Goal: Task Accomplishment & Management: Manage account settings

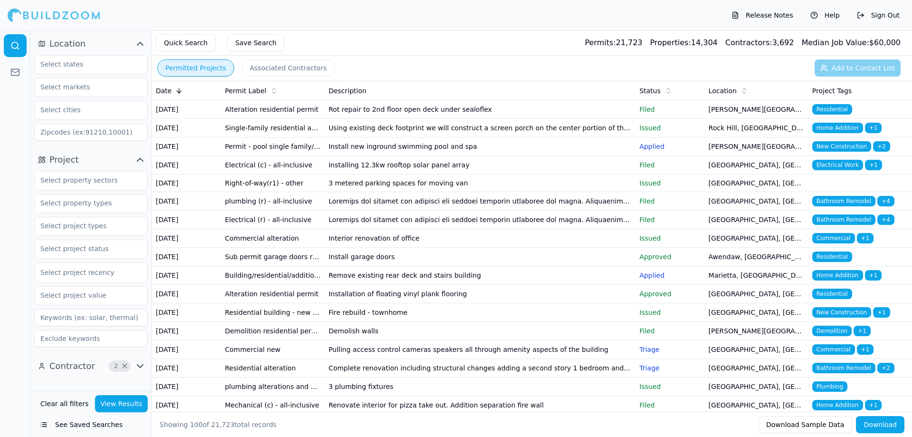
click at [137, 162] on icon "button" at bounding box center [139, 159] width 11 height 11
click at [122, 184] on span "×" at bounding box center [124, 182] width 7 height 5
click at [141, 181] on icon "button" at bounding box center [139, 182] width 11 height 11
click at [139, 185] on icon "button" at bounding box center [139, 182] width 11 height 11
click at [71, 406] on button "Clear all filters" at bounding box center [64, 403] width 53 height 17
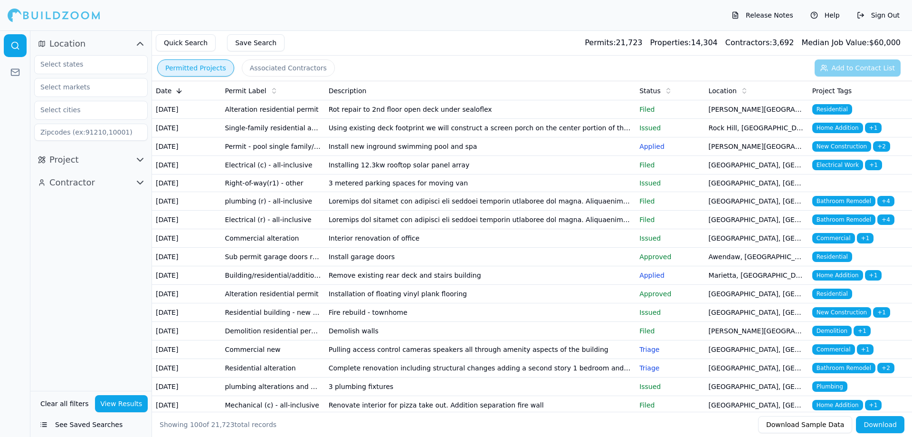
click at [141, 45] on icon "button" at bounding box center [139, 43] width 11 height 11
click at [27, 18] on div at bounding box center [54, 15] width 93 height 19
click at [14, 48] on circle at bounding box center [15, 45] width 6 height 6
click at [14, 69] on rect at bounding box center [15, 72] width 8 height 6
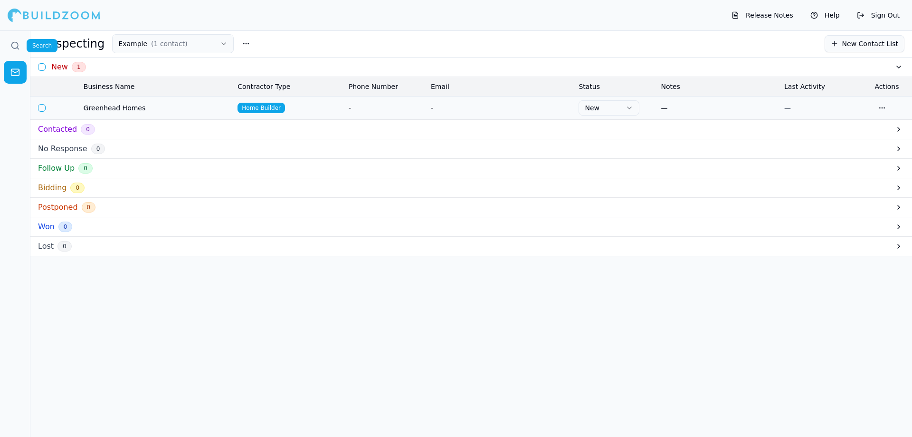
click at [11, 47] on icon at bounding box center [15, 46] width 10 height 10
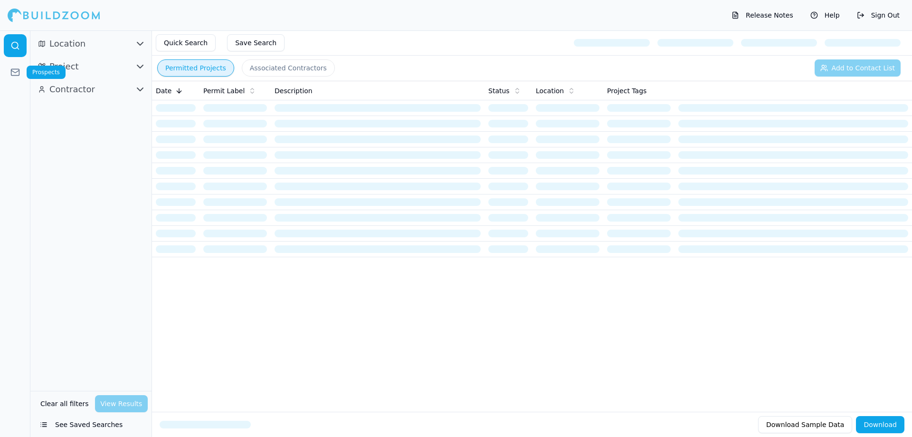
click at [17, 72] on icon at bounding box center [15, 71] width 8 height 2
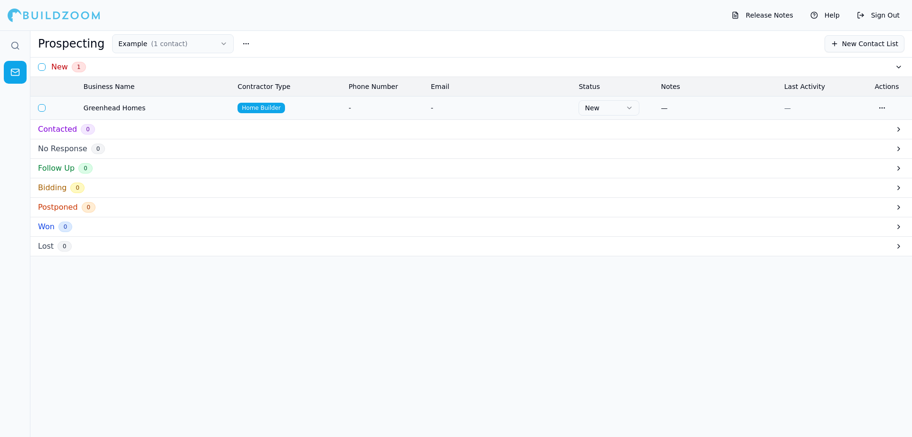
click at [40, 65] on button "button" at bounding box center [42, 67] width 8 height 8
click at [103, 110] on span "Greenhead Homes" at bounding box center [157, 108] width 146 height 10
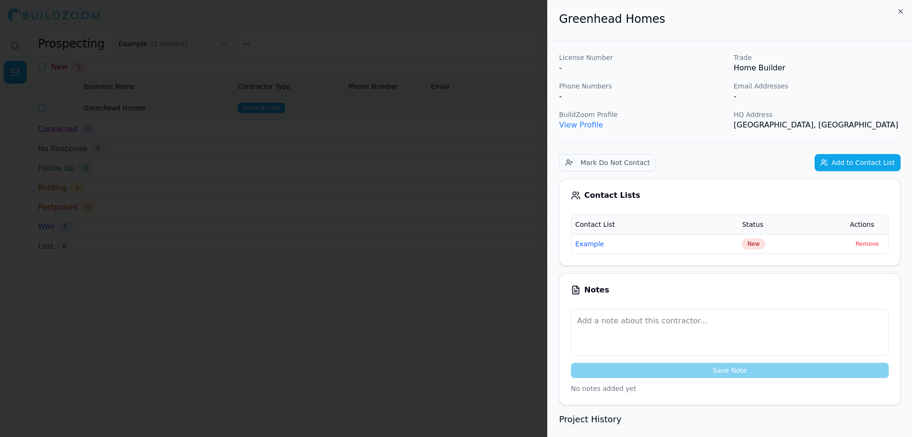
click at [876, 246] on button "Remove" at bounding box center [867, 243] width 35 height 11
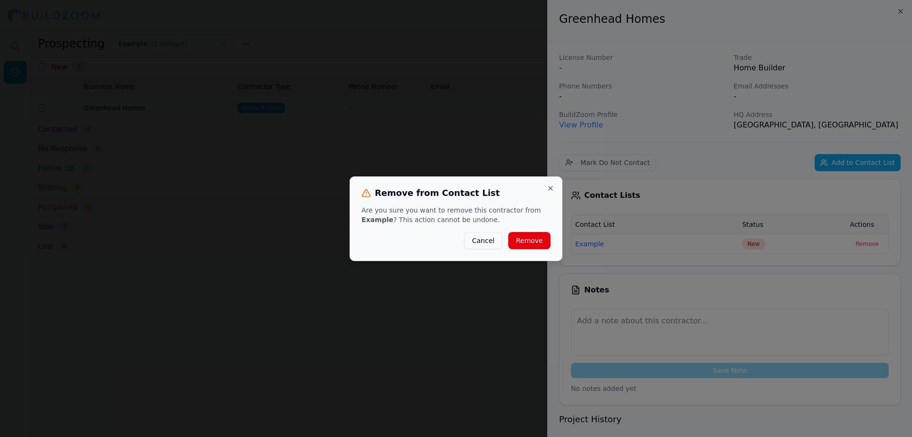
click at [541, 246] on button "Remove" at bounding box center [529, 240] width 42 height 17
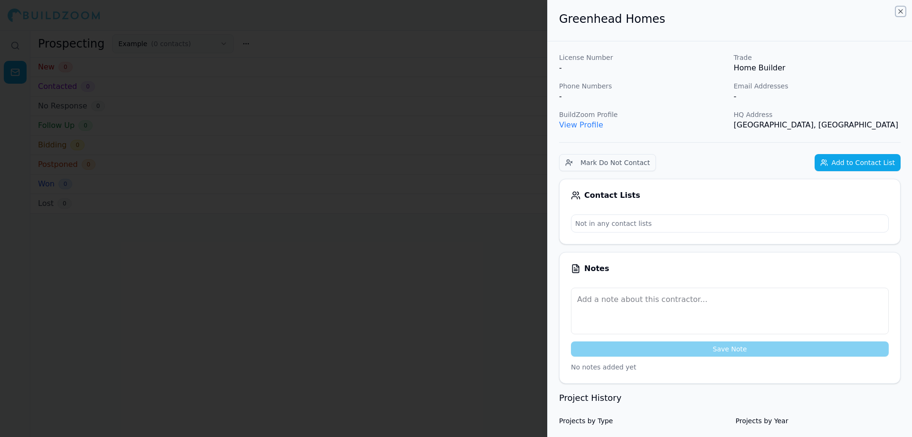
click at [902, 10] on icon "button" at bounding box center [901, 12] width 4 height 4
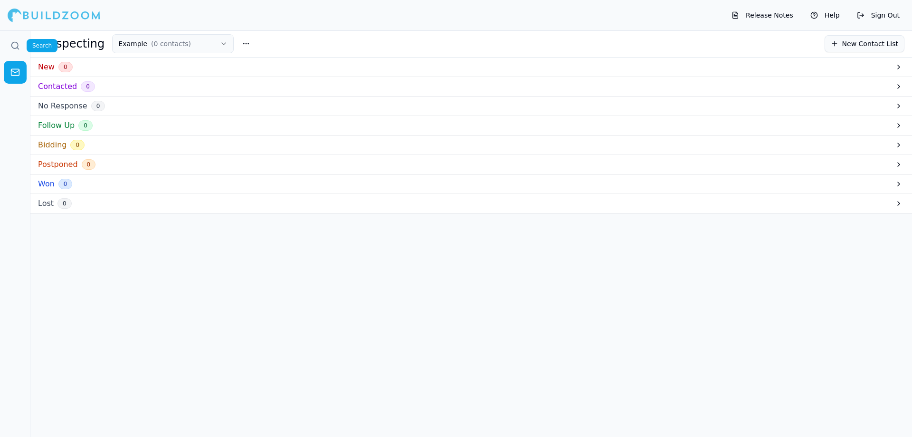
click at [19, 44] on icon at bounding box center [15, 46] width 10 height 10
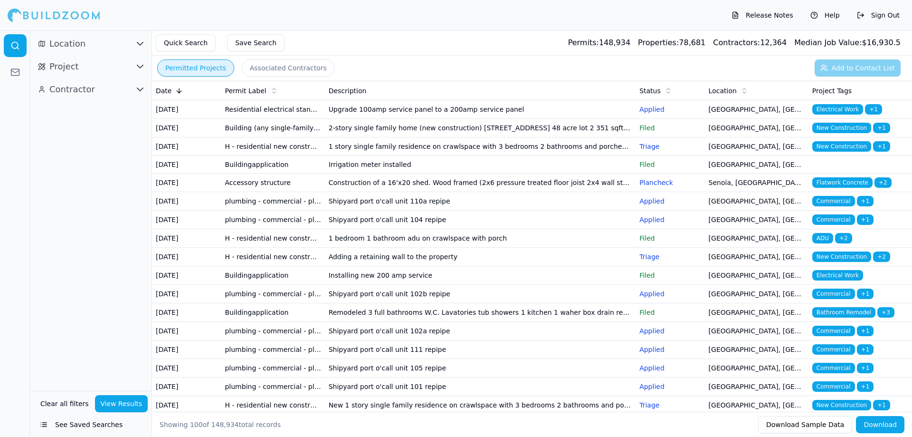
click at [140, 45] on icon "button" at bounding box center [139, 43] width 11 height 11
click at [138, 158] on icon "button" at bounding box center [139, 159] width 11 height 11
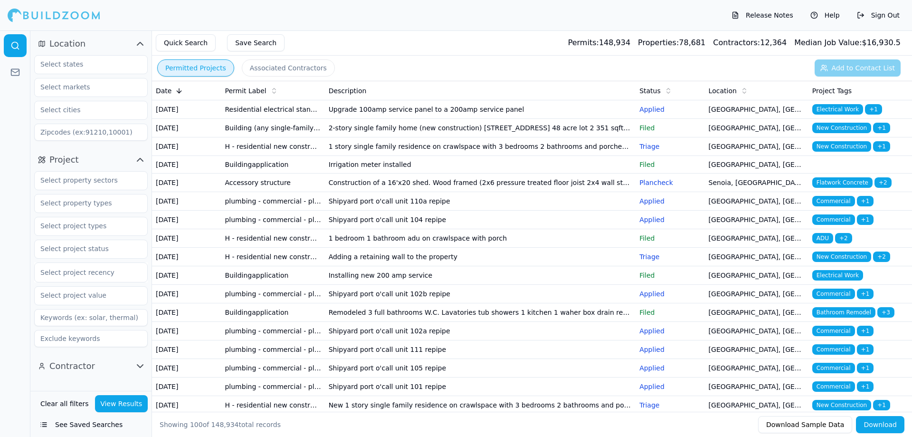
click at [139, 366] on icon "button" at bounding box center [140, 365] width 6 height 3
click at [89, 66] on input "text" at bounding box center [85, 64] width 101 height 17
click at [50, 86] on div "[US_STATE]" at bounding box center [91, 85] width 109 height 15
click at [95, 68] on input "text" at bounding box center [112, 64] width 35 height 10
click at [80, 86] on div "[US_STATE]" at bounding box center [91, 85] width 109 height 15
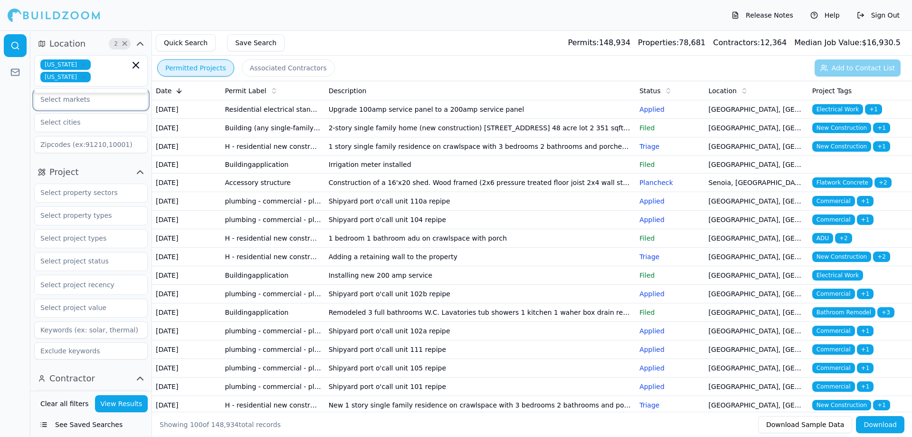
click at [90, 102] on input "text" at bounding box center [85, 99] width 101 height 17
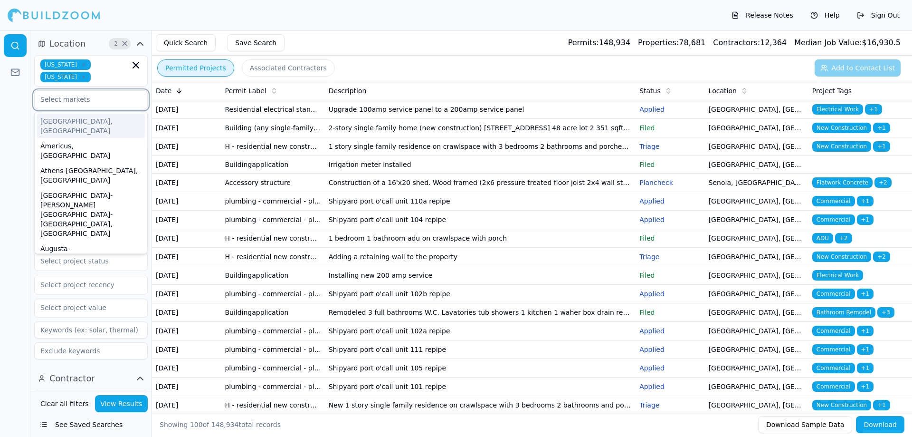
click at [105, 101] on input "text" at bounding box center [85, 99] width 101 height 17
click at [129, 82] on div "[US_STATE] [US_STATE]" at bounding box center [91, 70] width 114 height 31
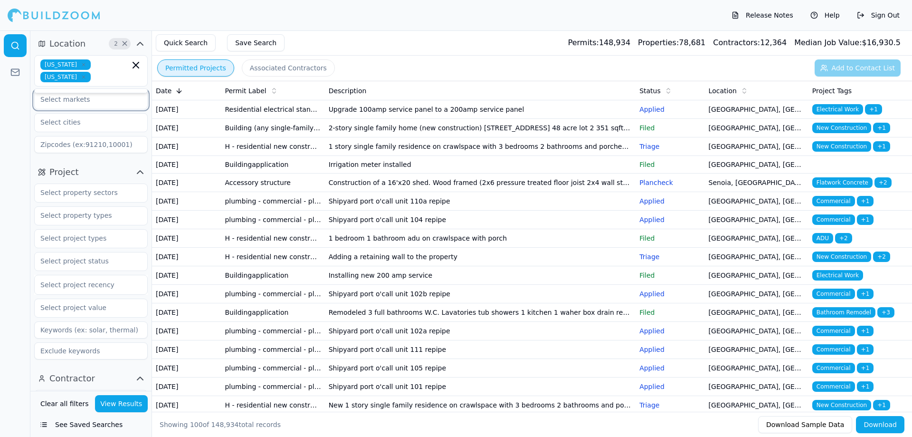
click at [58, 103] on input "text" at bounding box center [85, 99] width 101 height 17
click at [22, 142] on div at bounding box center [15, 233] width 30 height 406
click at [63, 241] on input "text" at bounding box center [85, 237] width 101 height 17
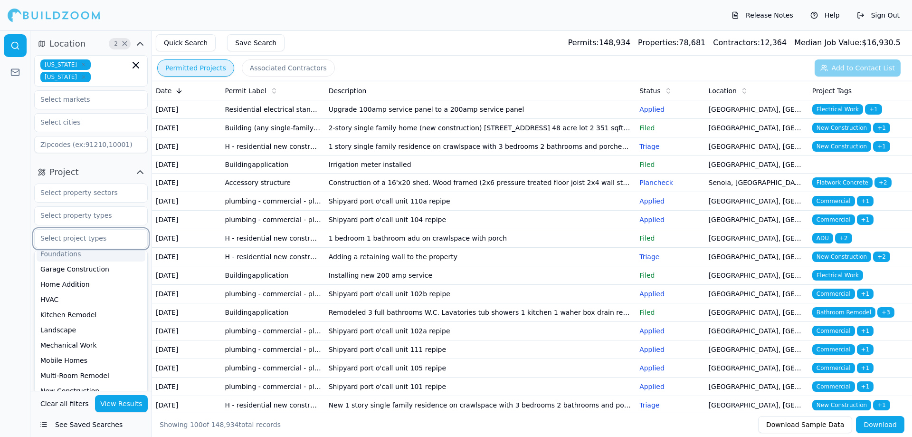
scroll to position [190, 0]
click at [75, 270] on div "Home Addition" at bounding box center [91, 267] width 109 height 15
click at [73, 324] on div "Kitchen Remodel" at bounding box center [91, 330] width 109 height 15
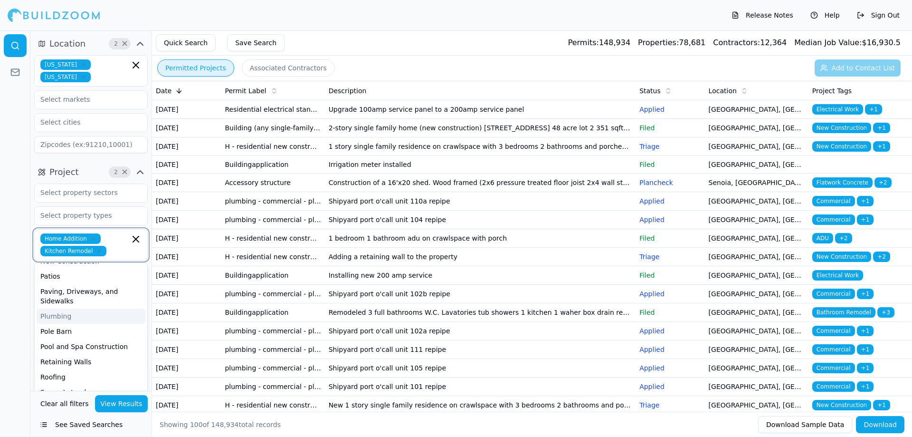
scroll to position [238, 0]
click at [82, 307] on div "New Construction" at bounding box center [91, 308] width 109 height 15
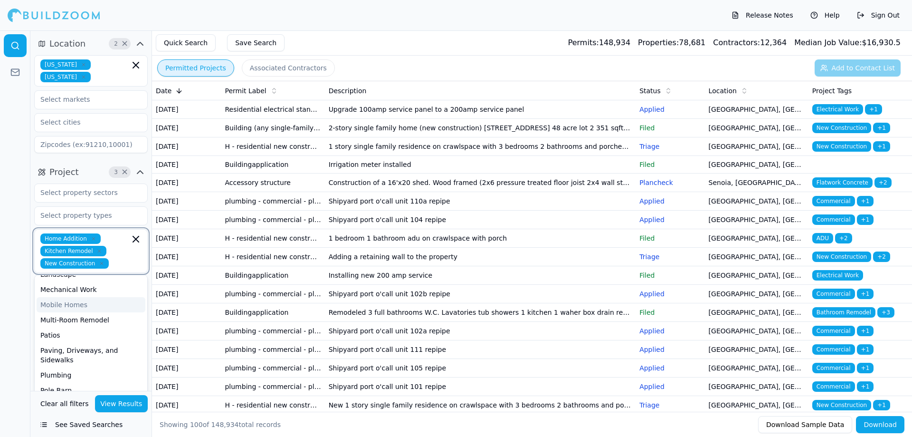
scroll to position [238, 0]
click at [89, 312] on div "Multi-Room Remodel" at bounding box center [91, 305] width 109 height 15
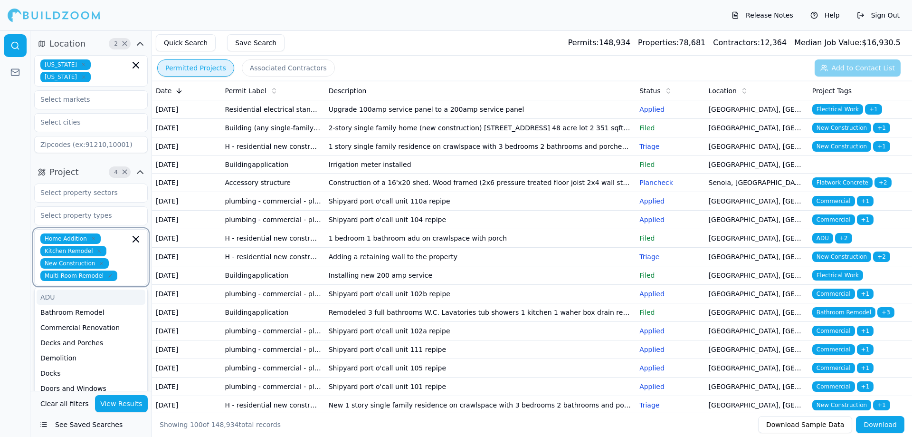
click at [71, 302] on div "ADU" at bounding box center [91, 296] width 109 height 15
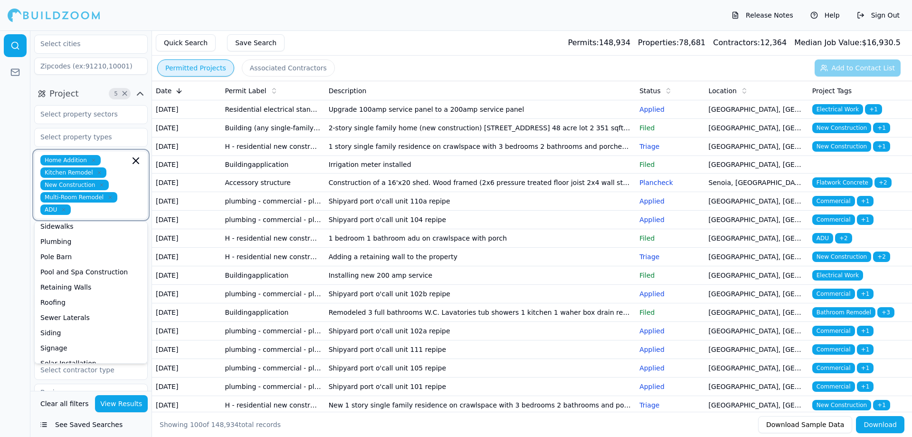
scroll to position [95, 0]
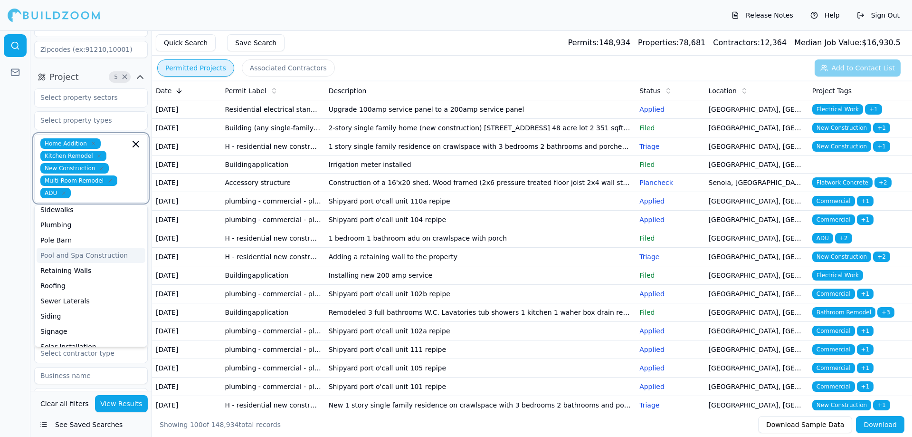
click at [99, 247] on div "Pool and Spa Construction" at bounding box center [91, 254] width 109 height 15
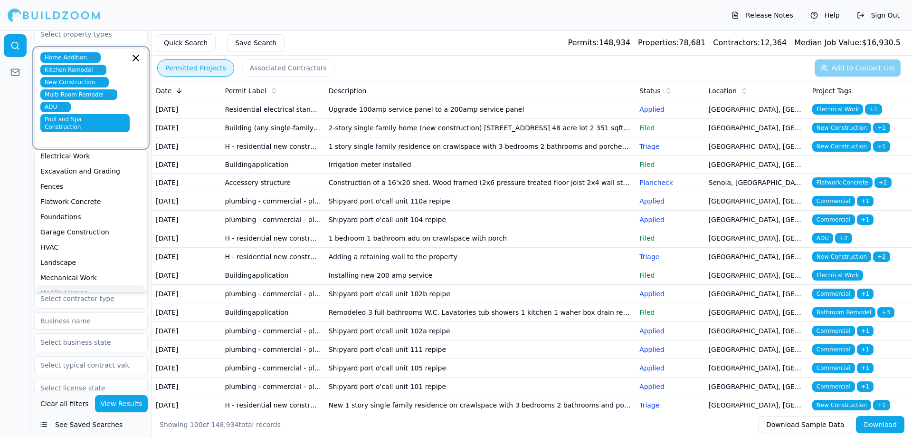
scroll to position [184, 0]
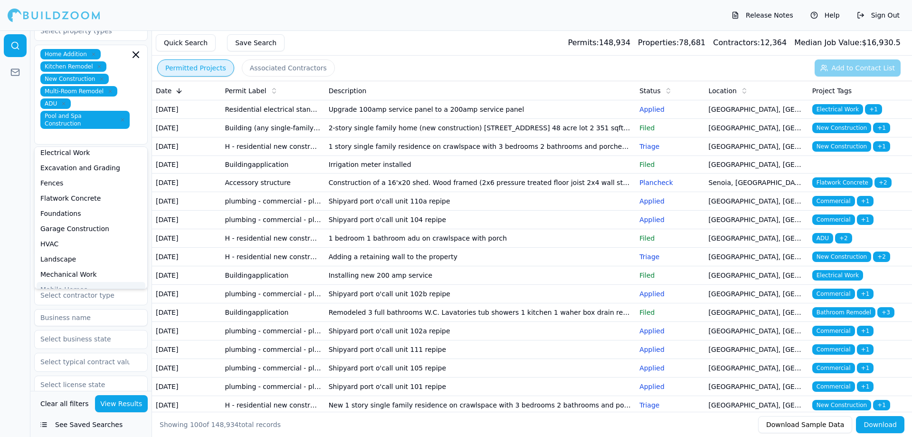
click at [22, 190] on div at bounding box center [15, 233] width 30 height 406
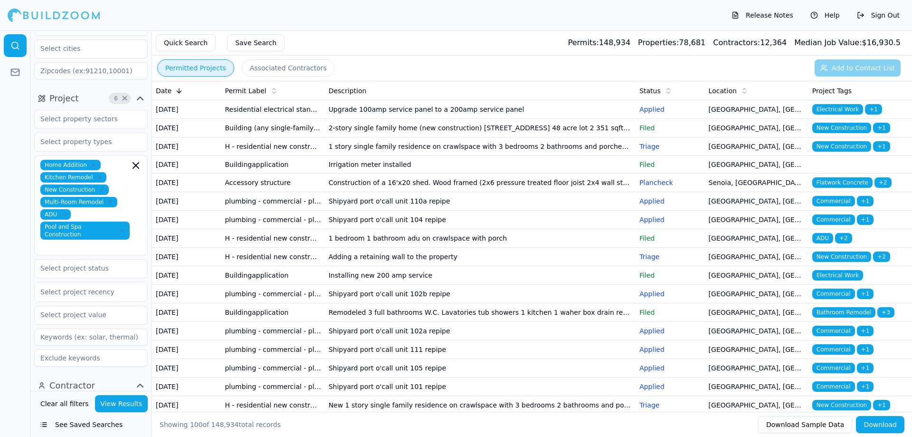
scroll to position [42, 0]
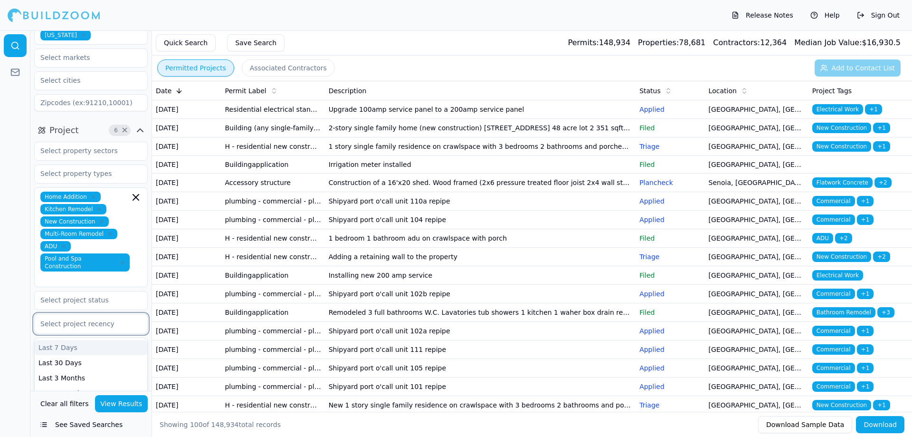
click at [89, 319] on div at bounding box center [90, 324] width 101 height 10
click at [68, 370] on div "Last 3 Months" at bounding box center [91, 377] width 113 height 15
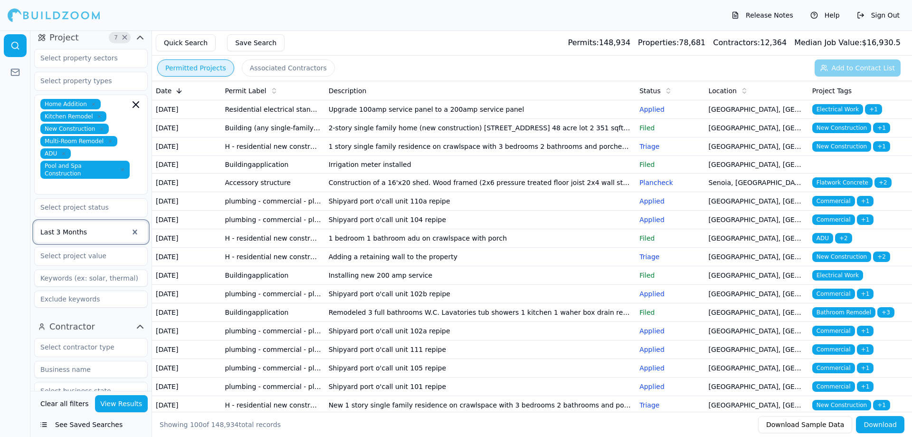
scroll to position [137, 0]
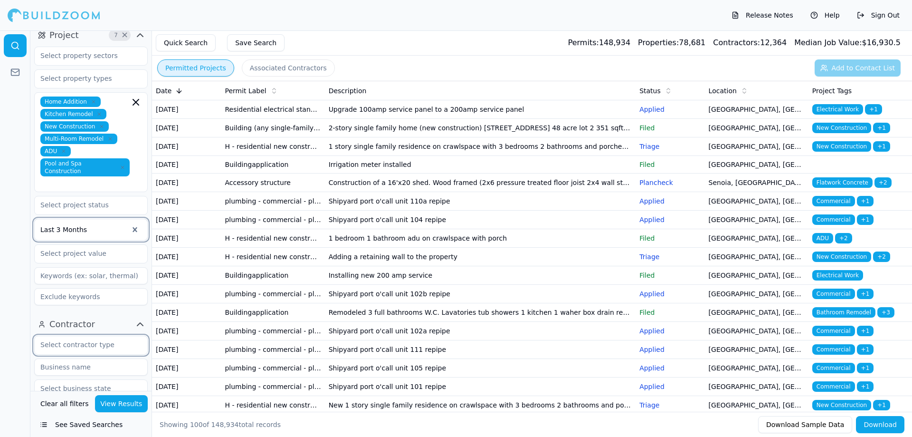
click at [73, 339] on input "text" at bounding box center [85, 344] width 101 height 17
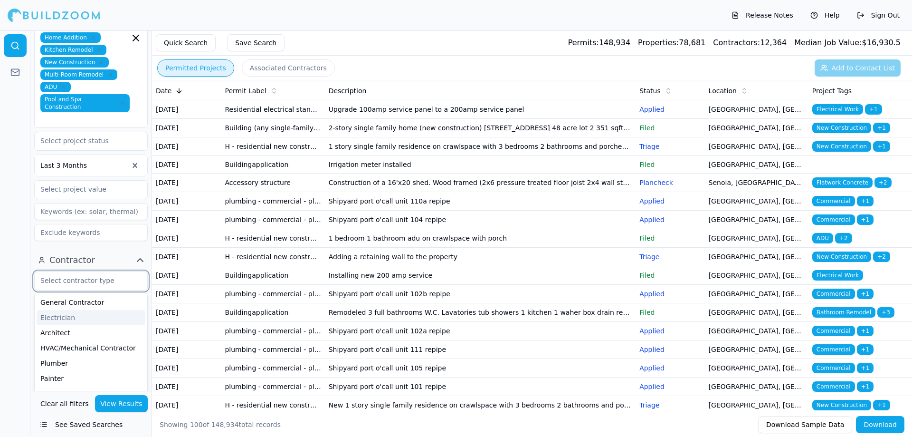
scroll to position [184, 0]
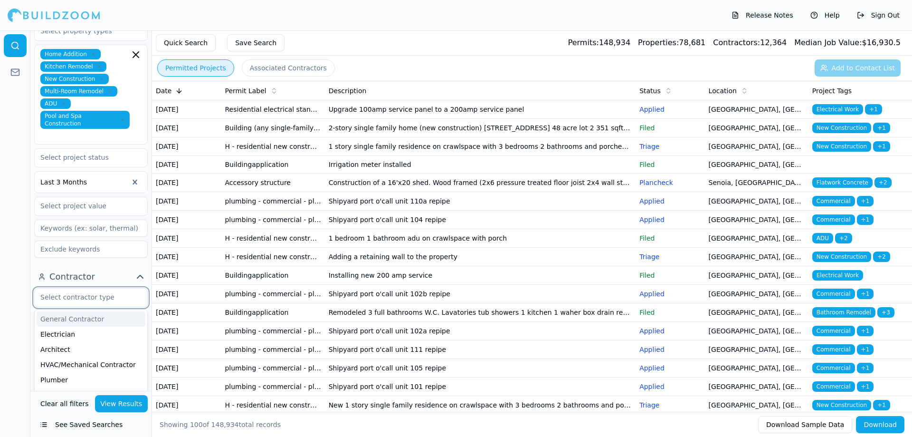
click at [67, 314] on div "General Contractor" at bounding box center [91, 318] width 109 height 15
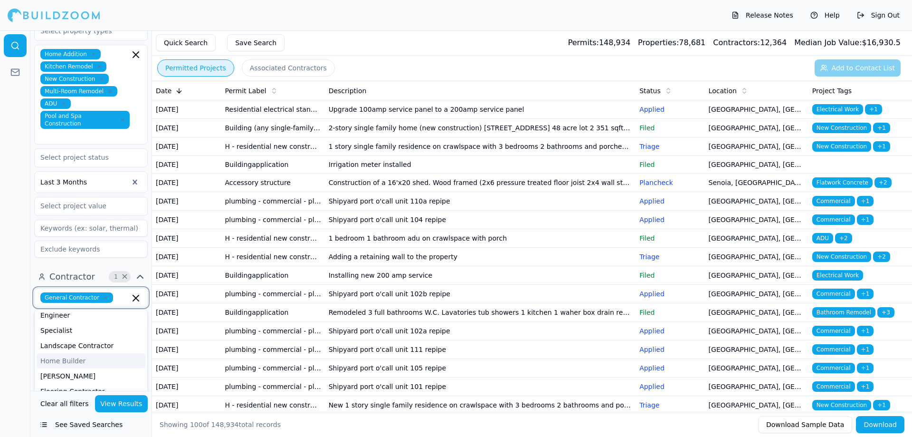
click at [67, 353] on div "Home Builder" at bounding box center [91, 360] width 109 height 15
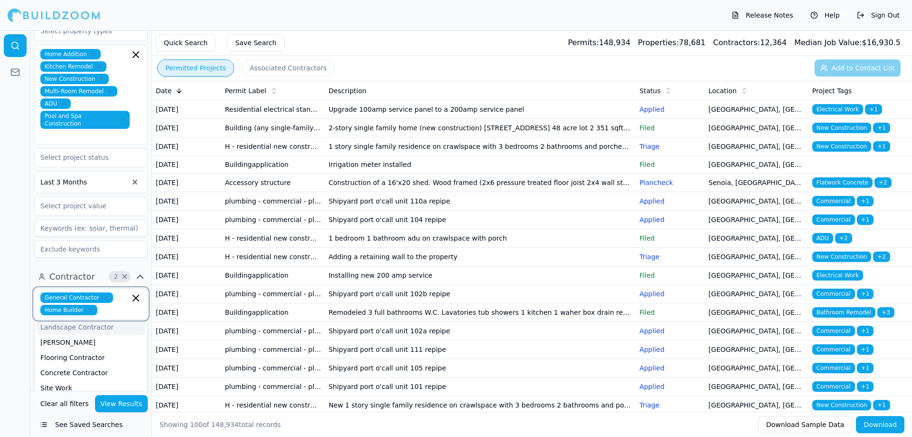
scroll to position [143, 0]
click at [17, 323] on div at bounding box center [15, 233] width 30 height 406
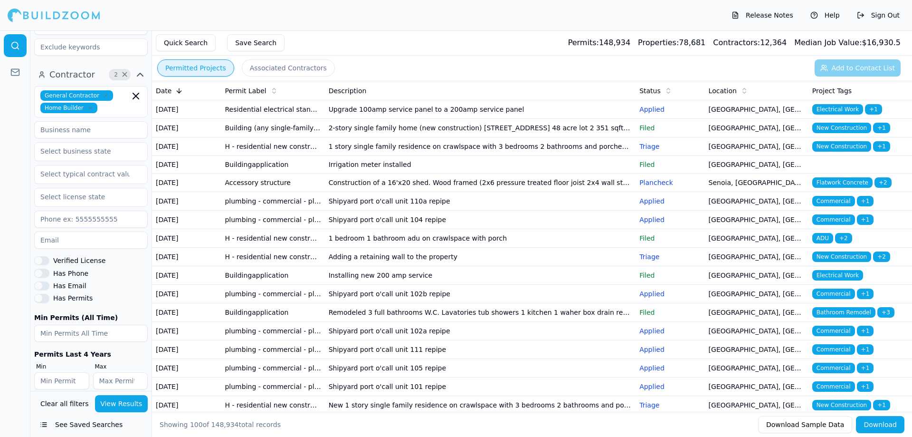
scroll to position [389, 0]
click at [114, 406] on button "View Results" at bounding box center [121, 403] width 53 height 17
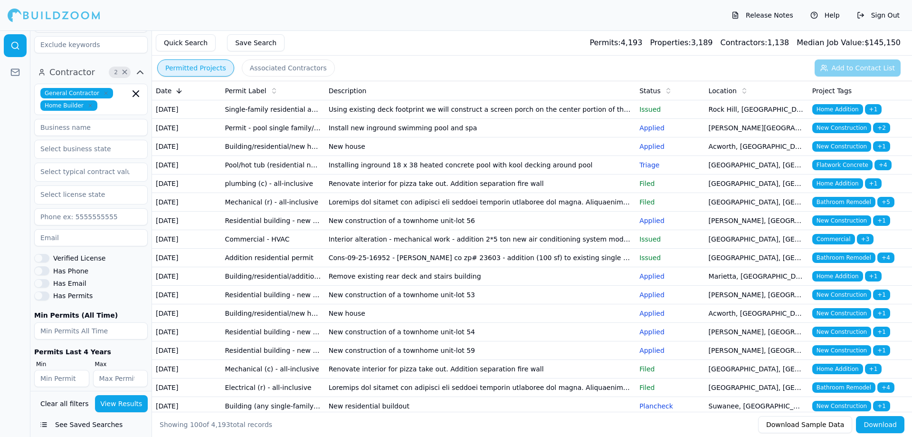
click at [24, 300] on div at bounding box center [15, 233] width 30 height 406
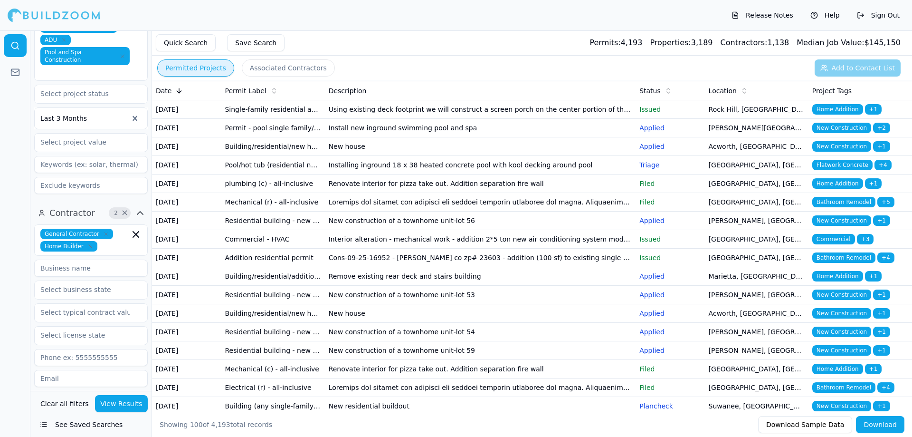
scroll to position [246, 0]
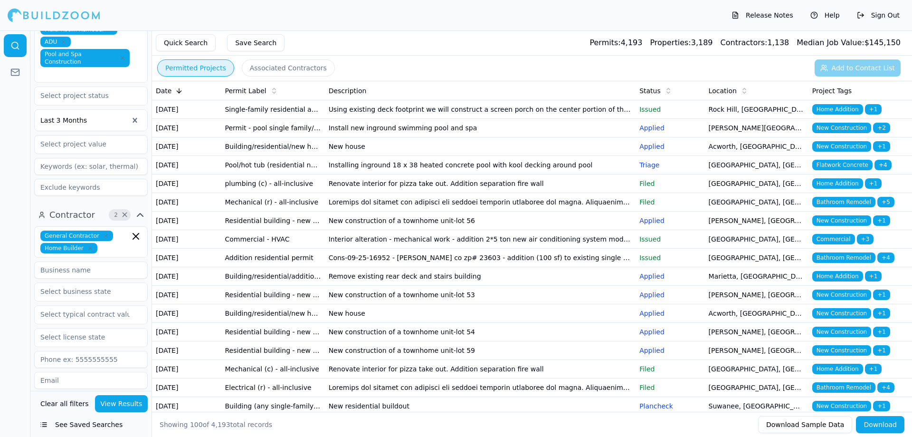
click at [126, 115] on div at bounding box center [84, 120] width 88 height 10
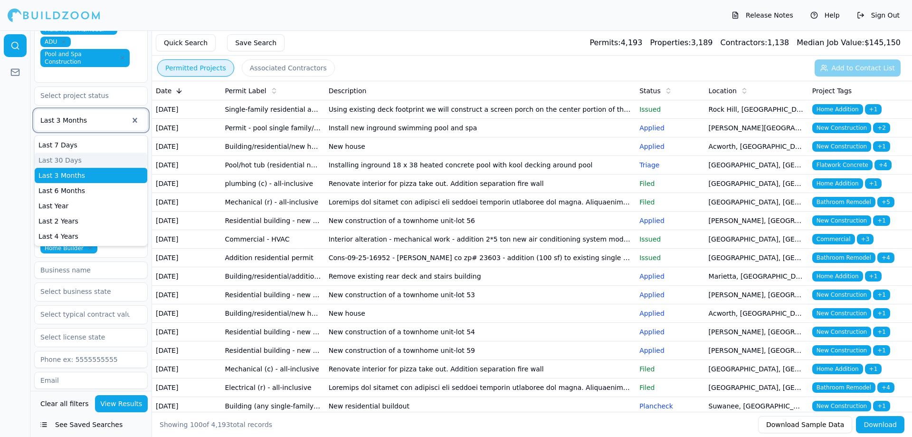
click at [87, 152] on div "Last 30 Days" at bounding box center [91, 159] width 113 height 15
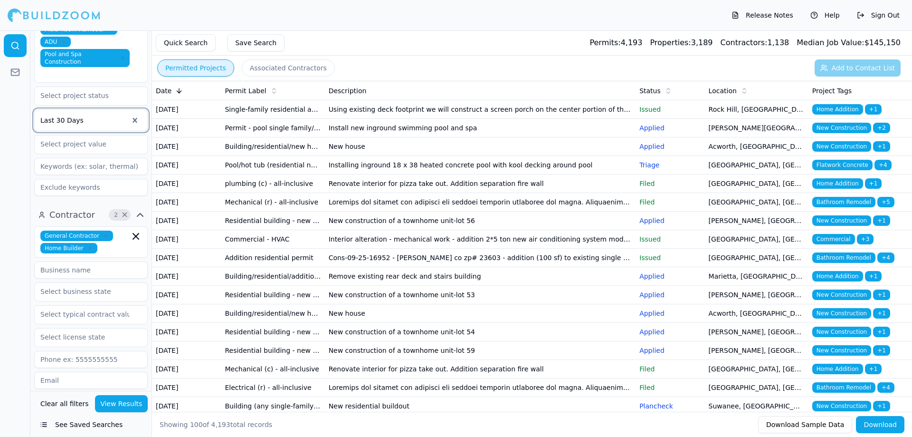
click at [109, 402] on button "View Results" at bounding box center [121, 403] width 53 height 17
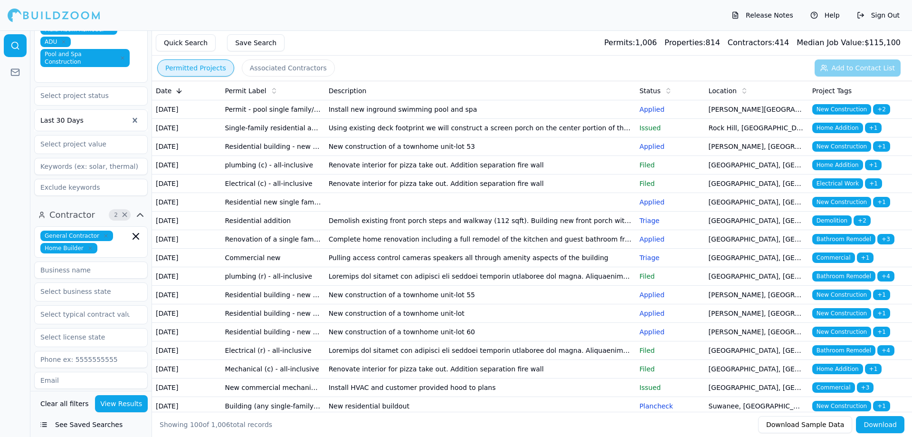
click at [377, 117] on td "Install new inground swimming pool and spa" at bounding box center [480, 109] width 311 height 19
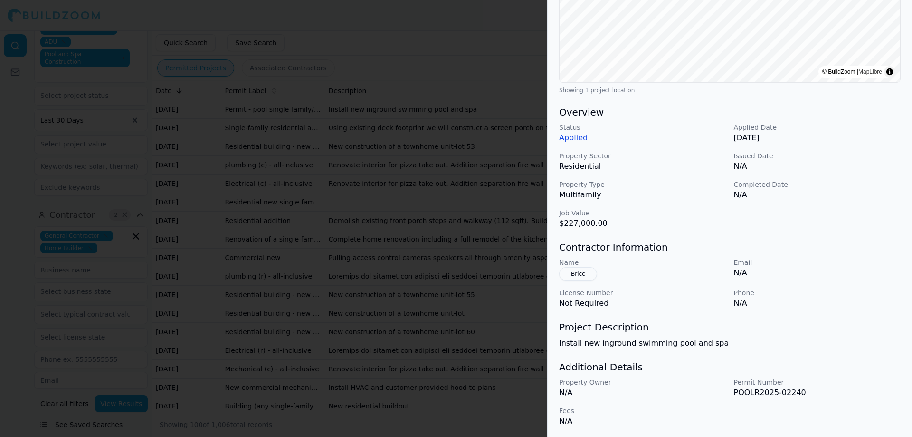
scroll to position [195, 0]
click at [580, 274] on button "Bricc" at bounding box center [578, 272] width 38 height 13
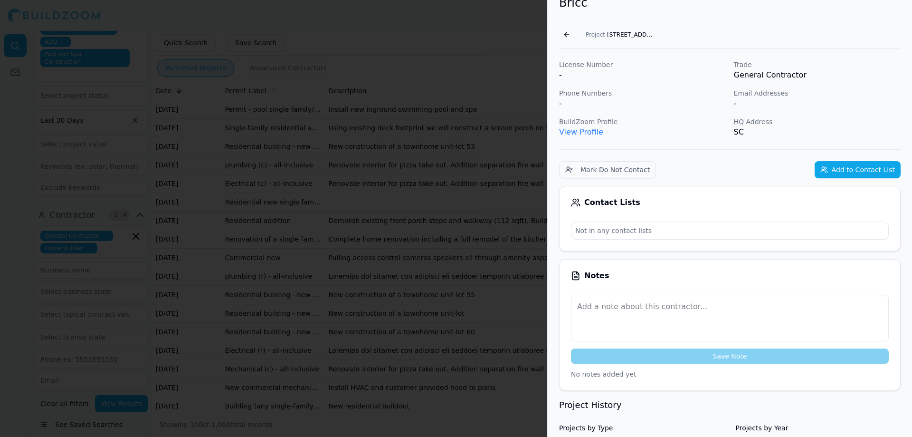
scroll to position [0, 0]
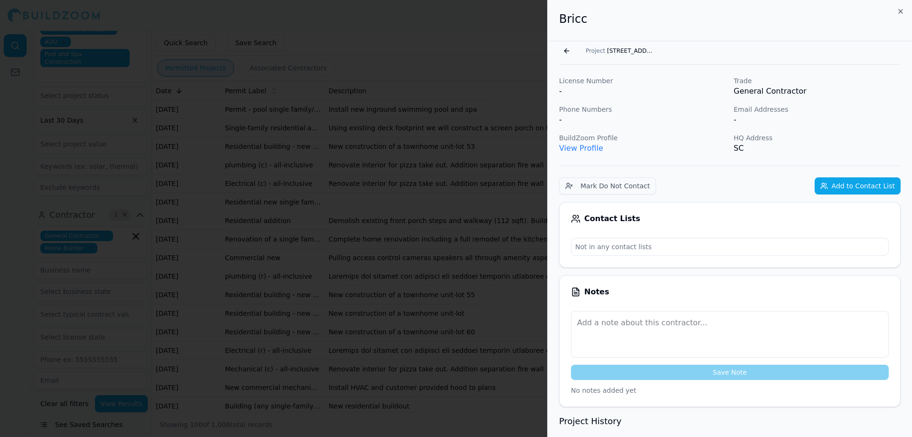
click at [635, 53] on span "[STREET_ADDRESS][PERSON_NAME]" at bounding box center [631, 51] width 48 height 8
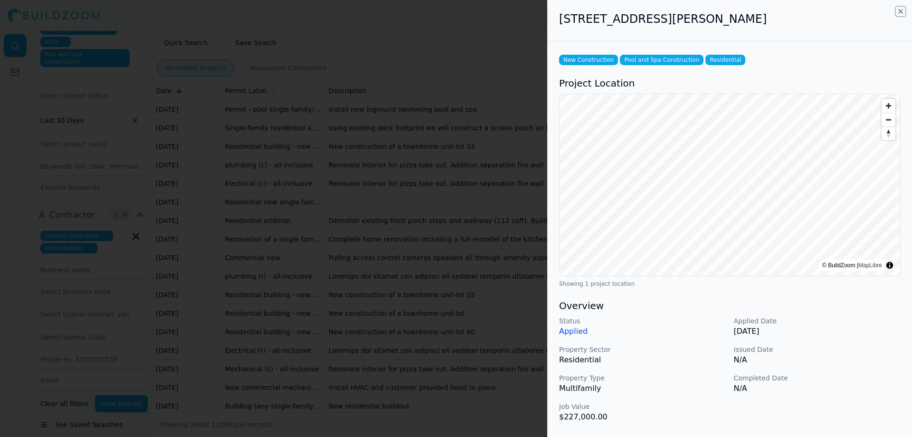
click at [899, 10] on icon "button" at bounding box center [901, 12] width 8 height 8
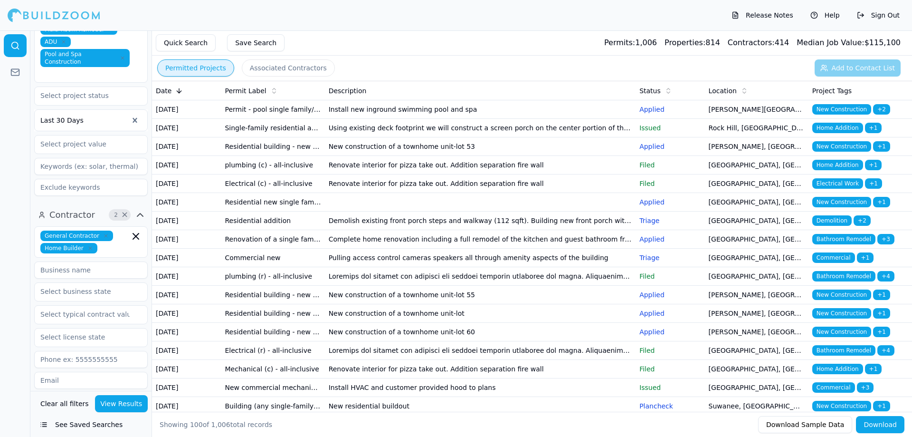
click at [456, 114] on td "Install new inground swimming pool and spa" at bounding box center [480, 109] width 311 height 19
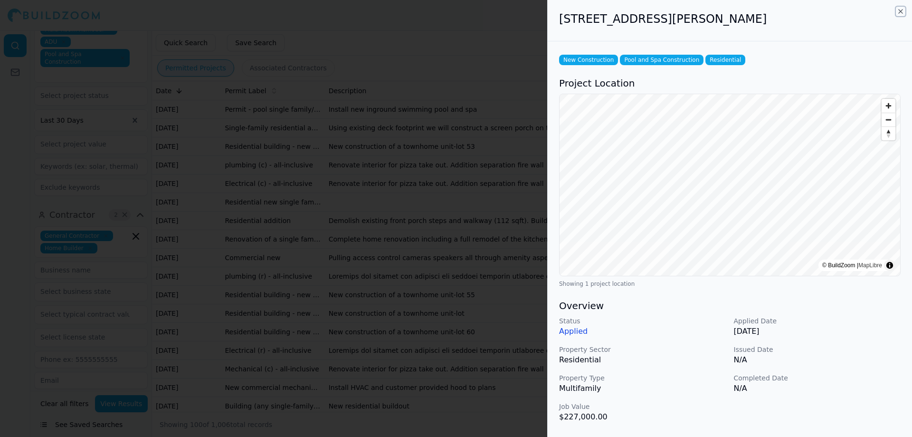
click at [901, 11] on icon "button" at bounding box center [901, 12] width 4 height 4
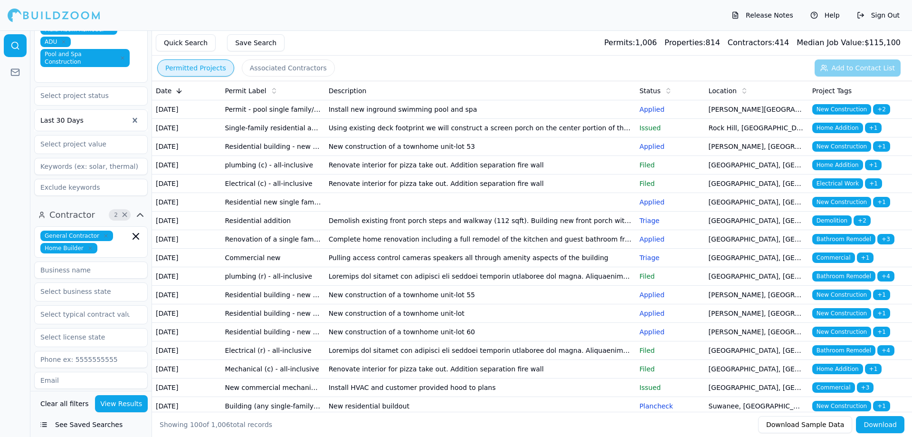
click at [415, 156] on td "New construction of a townhome unit-lot 53" at bounding box center [480, 146] width 311 height 19
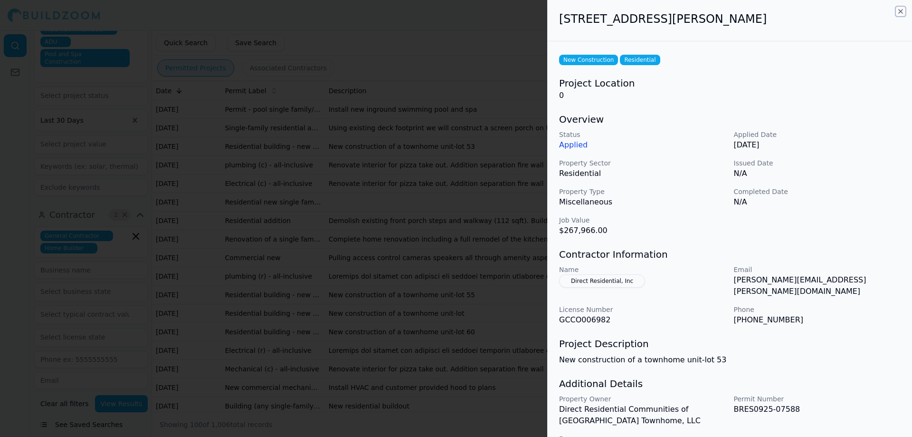
click at [901, 10] on icon "button" at bounding box center [901, 12] width 8 height 8
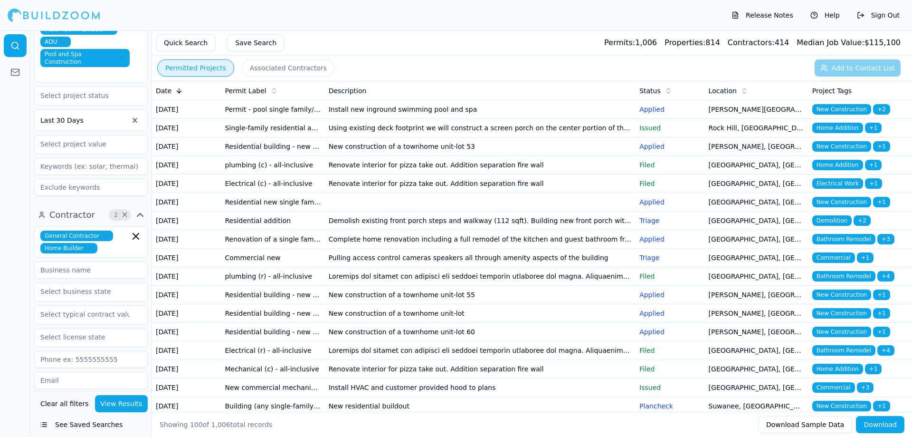
click at [403, 156] on td "New construction of a townhome unit-lot 53" at bounding box center [480, 146] width 311 height 19
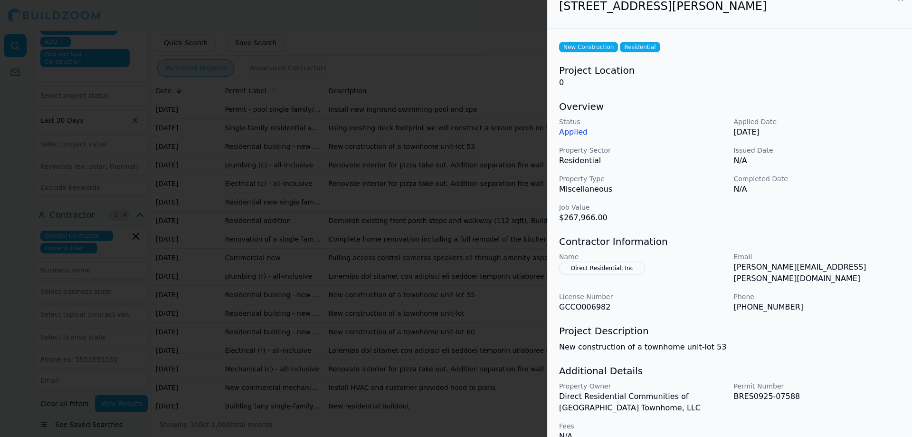
scroll to position [20, 0]
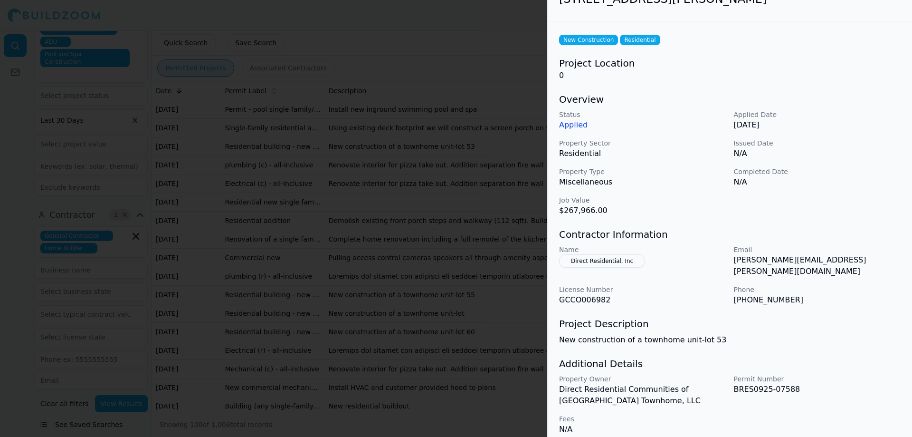
click at [596, 255] on button "Direct Residential, Inc" at bounding box center [602, 260] width 86 height 13
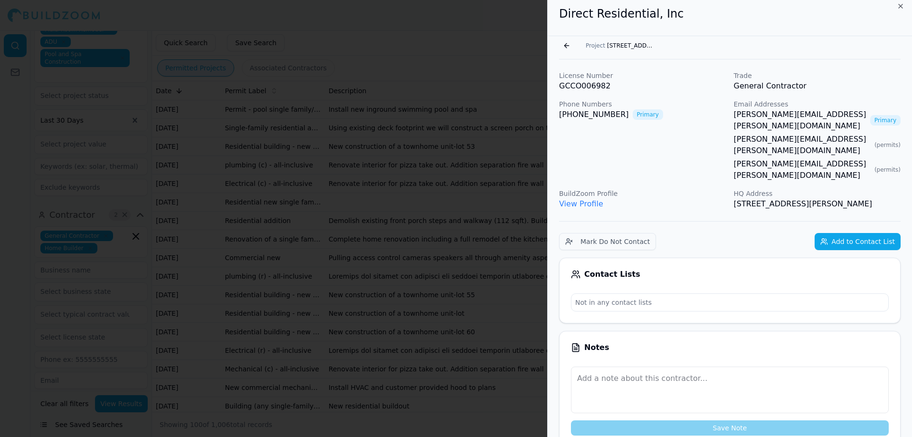
scroll to position [0, 0]
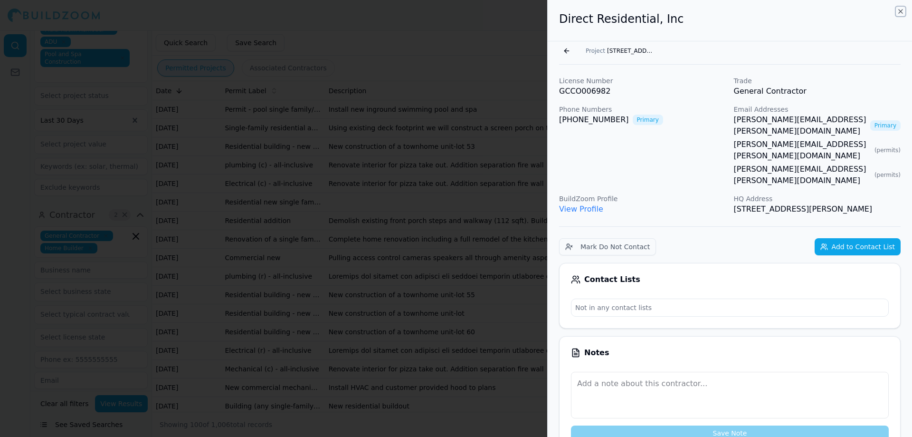
click at [899, 10] on icon "button" at bounding box center [901, 12] width 8 height 8
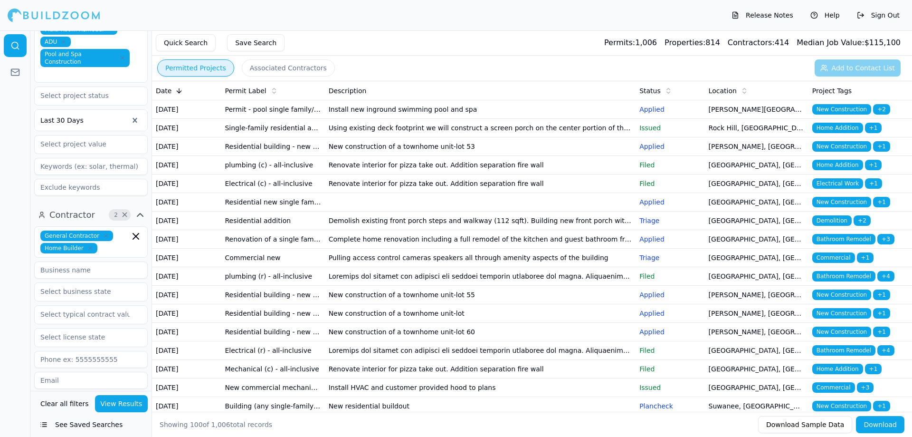
click at [293, 74] on button "Associated Contractors" at bounding box center [288, 67] width 93 height 17
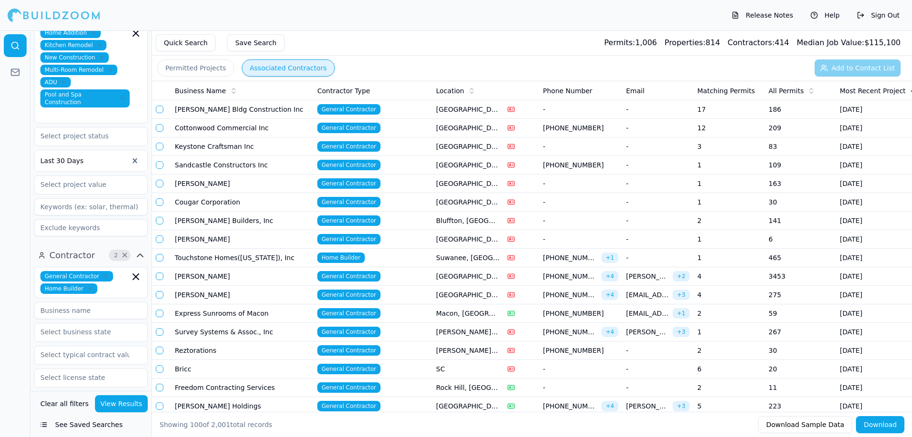
scroll to position [151, 0]
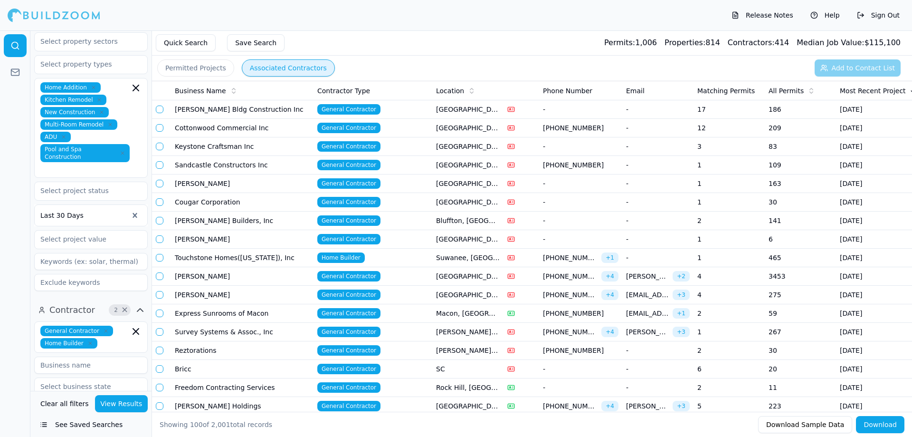
click at [122, 210] on div at bounding box center [84, 215] width 88 height 10
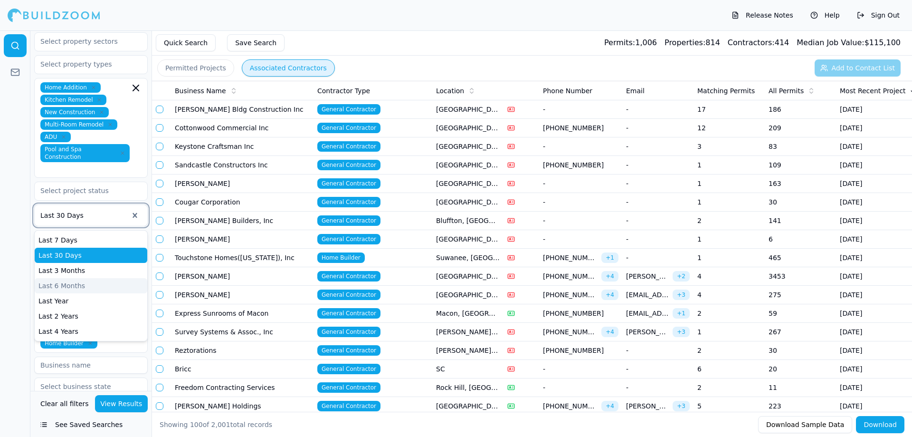
click at [67, 278] on div "Last 6 Months" at bounding box center [91, 285] width 113 height 15
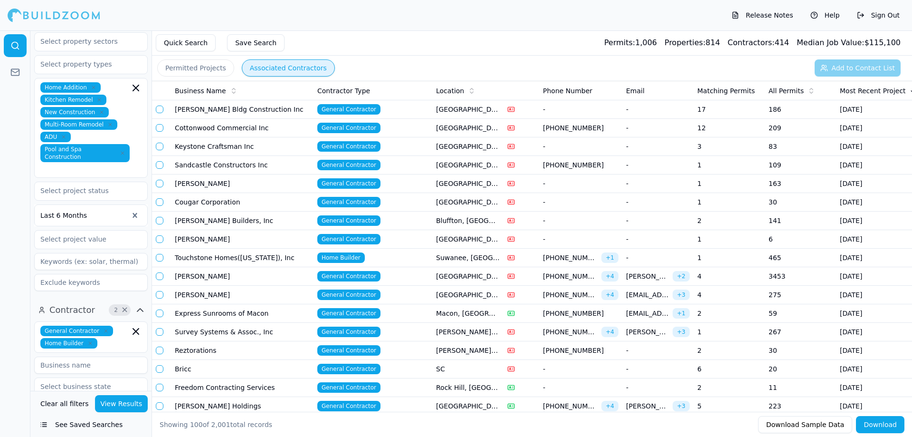
click at [138, 403] on button "View Results" at bounding box center [121, 403] width 53 height 17
click at [135, 404] on button "View Results" at bounding box center [121, 403] width 53 height 17
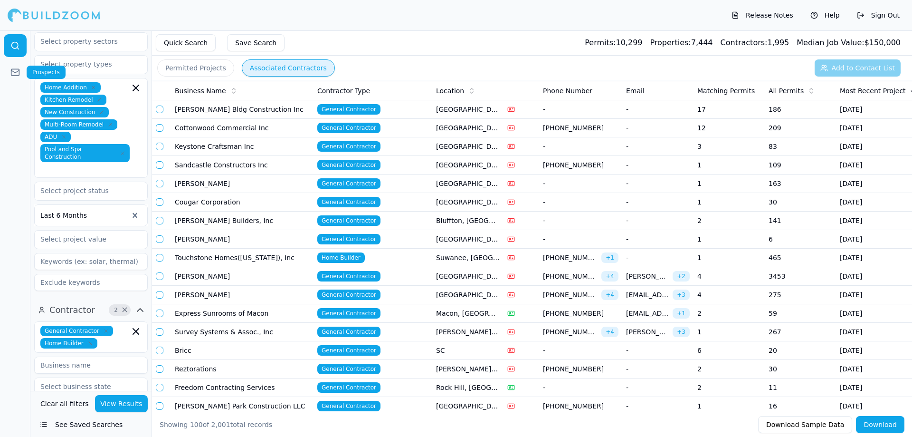
click at [19, 73] on icon at bounding box center [15, 72] width 10 height 10
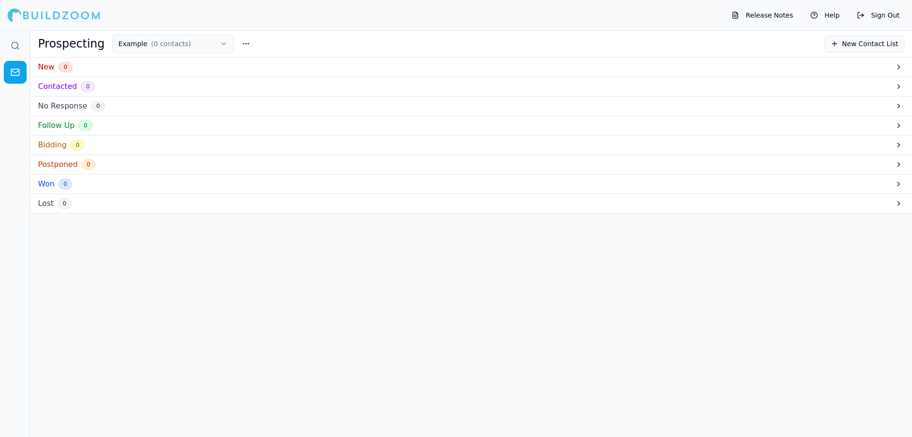
click at [59, 162] on h3 "Postponed" at bounding box center [58, 164] width 40 height 11
click at [66, 168] on h3 "Postponed" at bounding box center [58, 164] width 40 height 11
click at [14, 45] on icon at bounding box center [15, 46] width 10 height 10
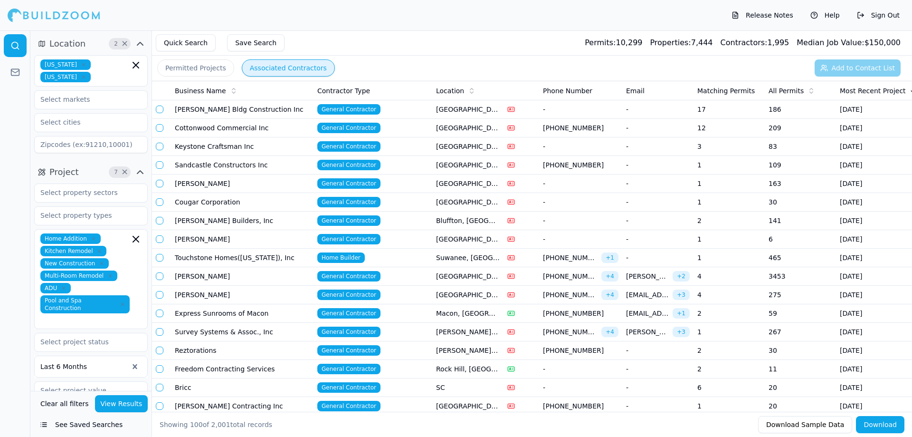
click at [193, 62] on button "Permitted Projects" at bounding box center [195, 67] width 77 height 17
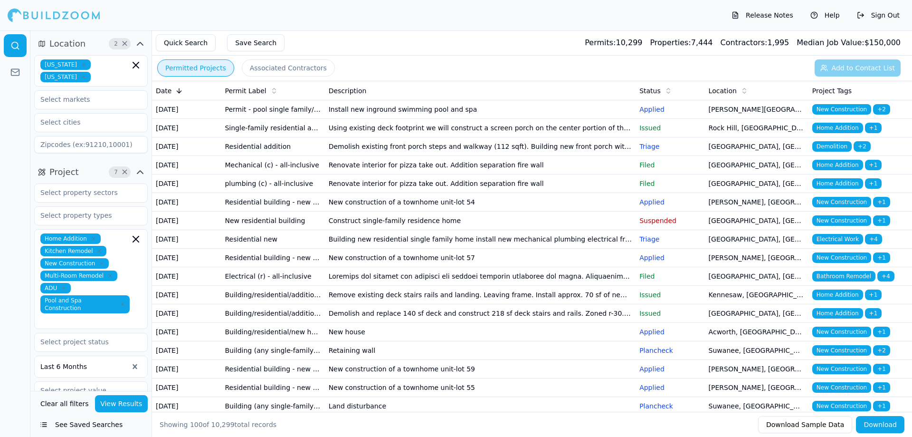
click at [343, 116] on td "Install new inground swimming pool and spa" at bounding box center [480, 109] width 311 height 19
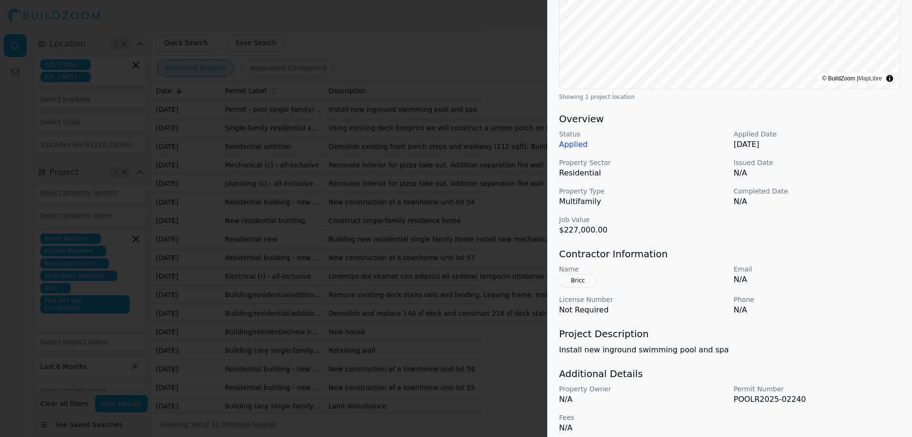
scroll to position [190, 0]
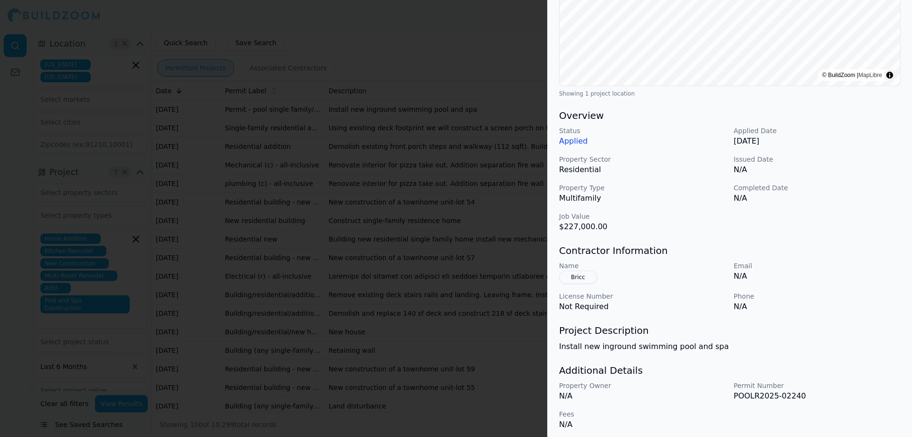
click at [580, 277] on button "Bricc" at bounding box center [578, 276] width 38 height 13
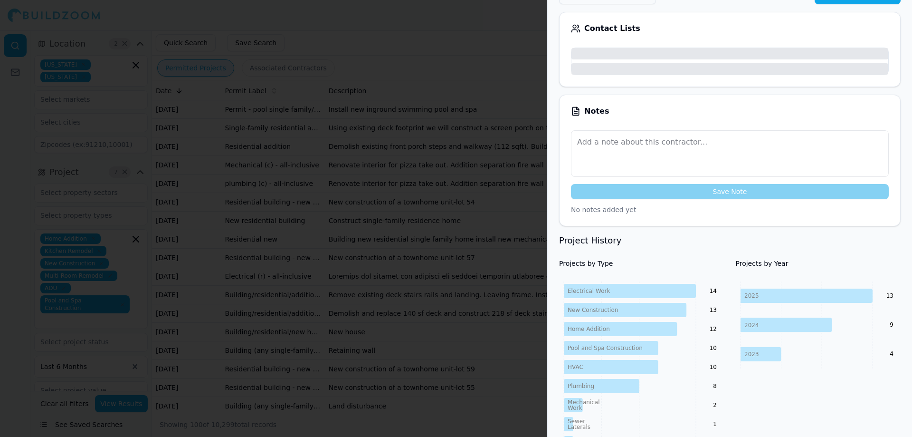
scroll to position [0, 0]
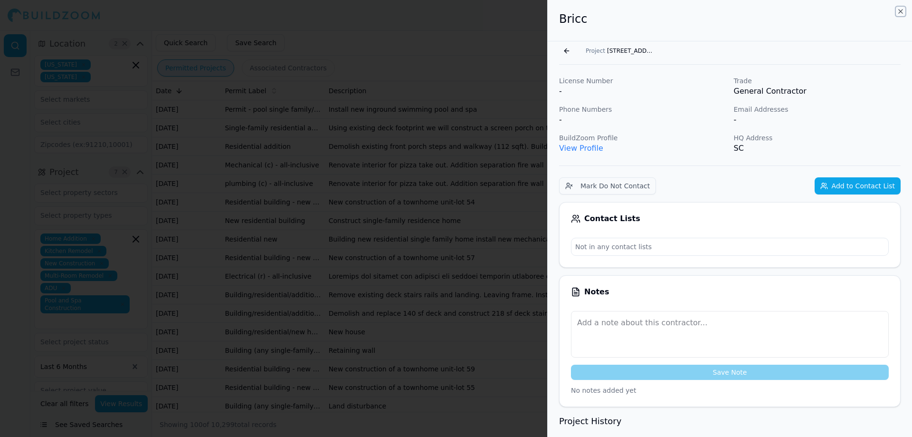
click at [898, 9] on icon "button" at bounding box center [901, 12] width 8 height 8
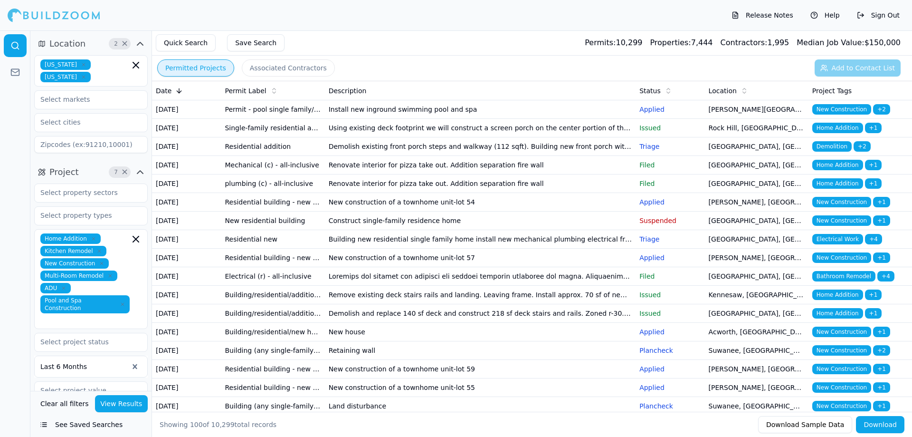
click at [348, 156] on td "Demolish existing front porch steps and walkway (112 sqft). Building new front …" at bounding box center [480, 146] width 311 height 19
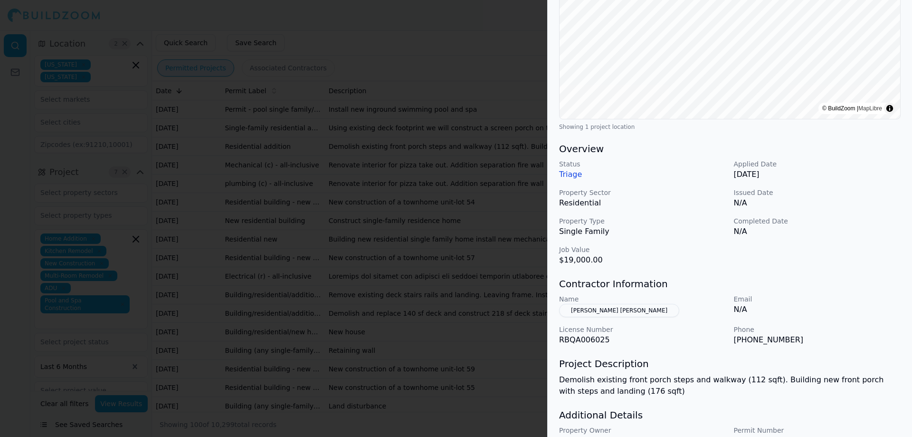
scroll to position [111, 0]
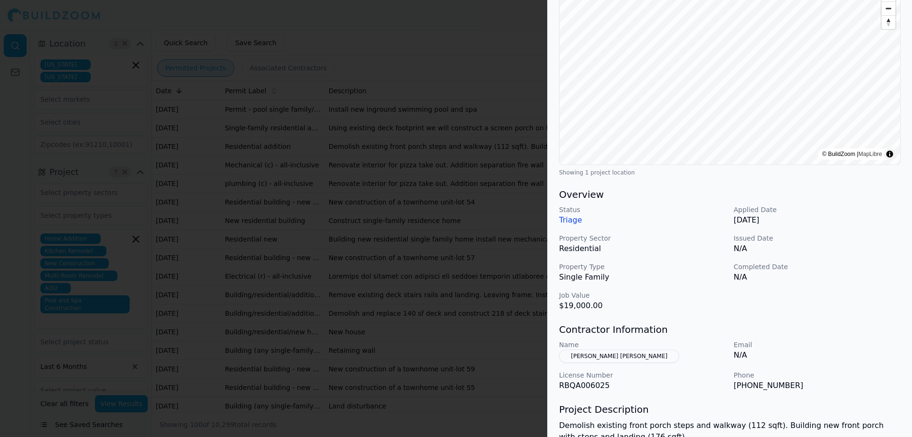
click at [598, 355] on button "[PERSON_NAME] [PERSON_NAME]" at bounding box center [619, 355] width 120 height 13
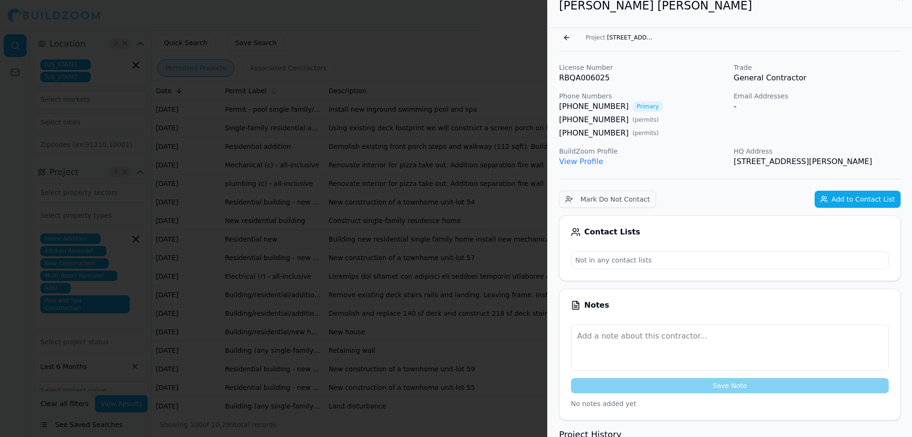
scroll to position [0, 0]
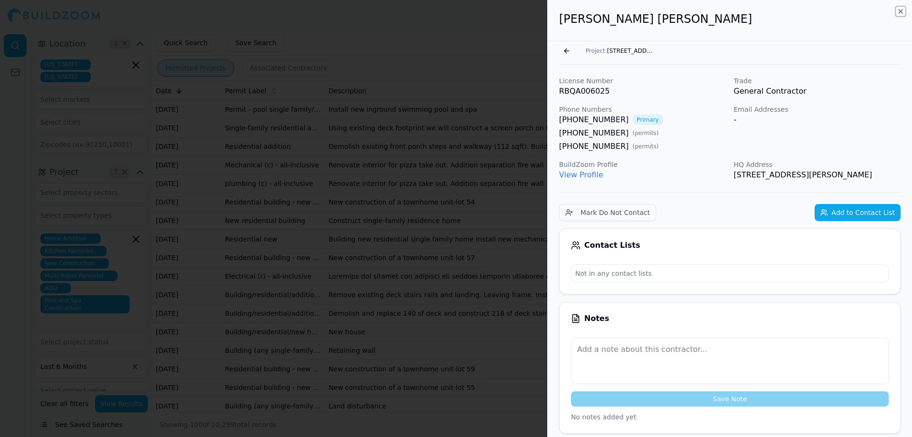
click at [900, 13] on icon "button" at bounding box center [901, 12] width 8 height 8
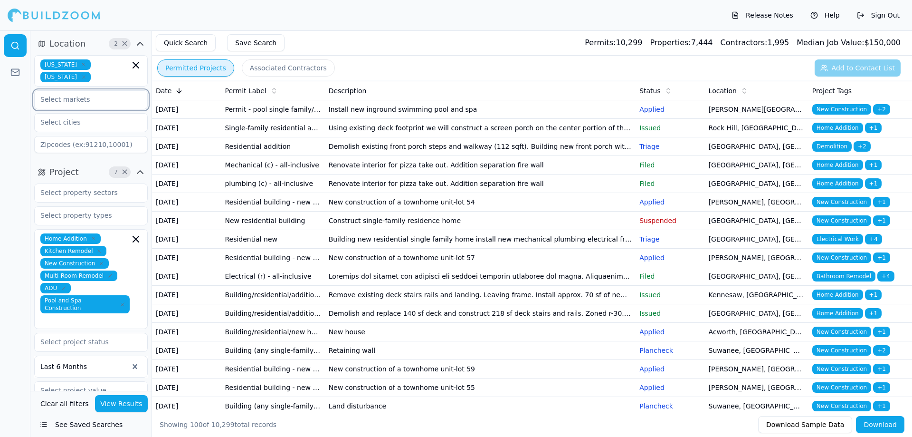
click at [99, 100] on input "text" at bounding box center [85, 99] width 101 height 17
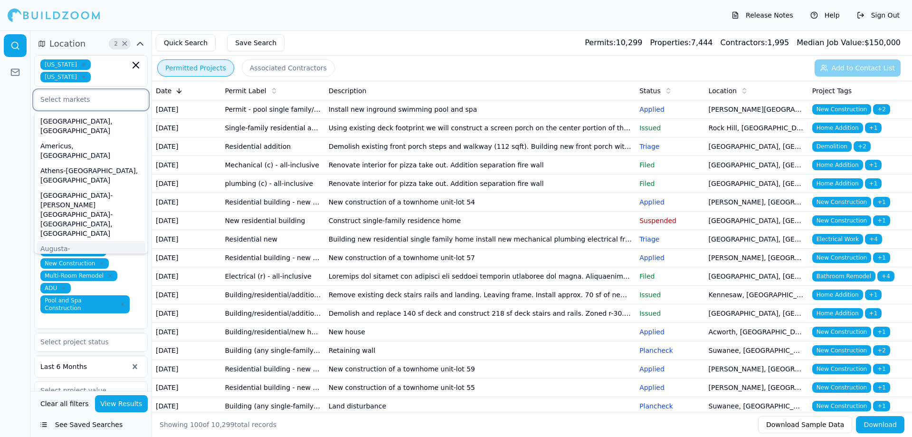
click at [73, 241] on div "Augusta-[GEOGRAPHIC_DATA], [GEOGRAPHIC_DATA]-[GEOGRAPHIC_DATA]" at bounding box center [91, 263] width 109 height 44
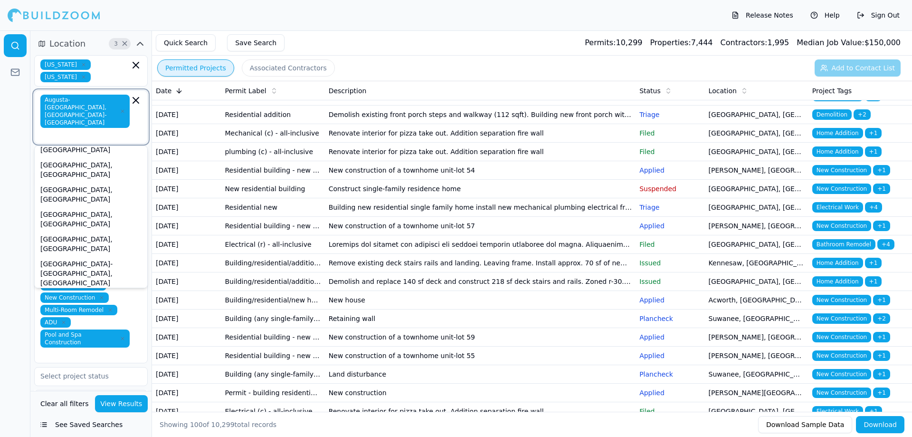
scroll to position [48, 0]
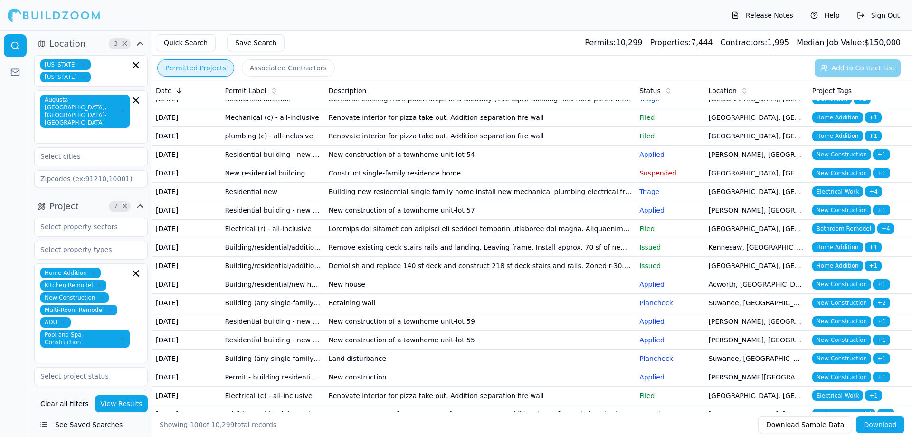
click at [375, 182] on td "Construct single-family residence home" at bounding box center [480, 173] width 311 height 19
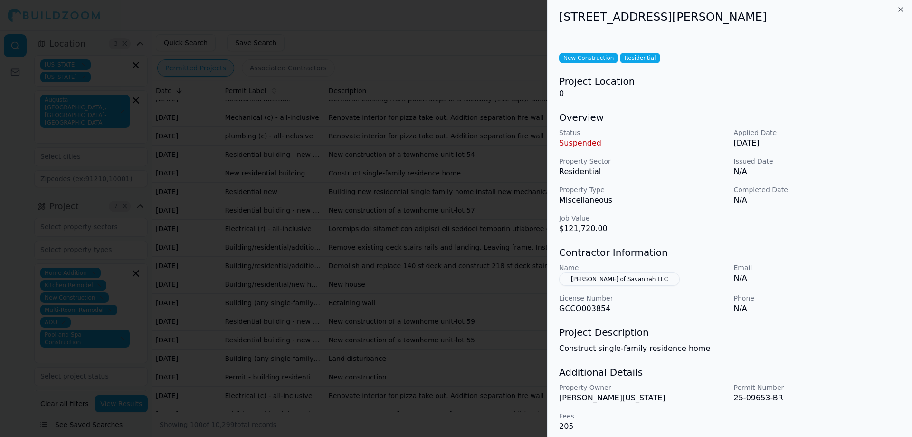
scroll to position [0, 0]
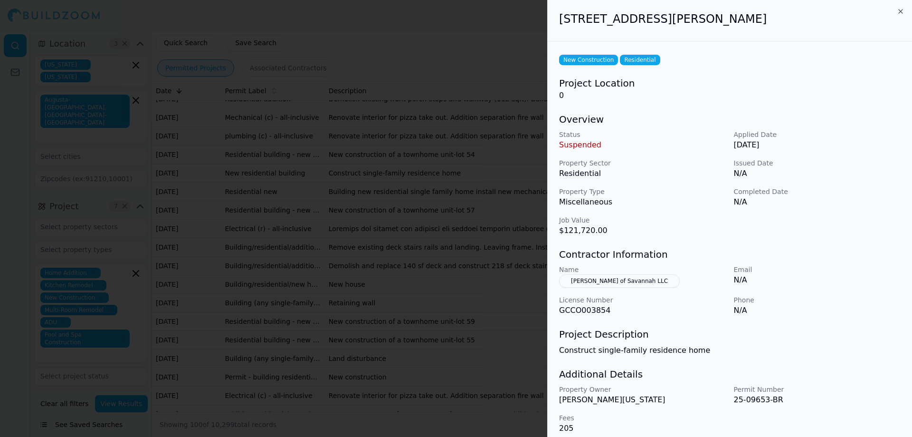
click at [628, 280] on button "[PERSON_NAME] of Savannah LLC" at bounding box center [619, 280] width 121 height 13
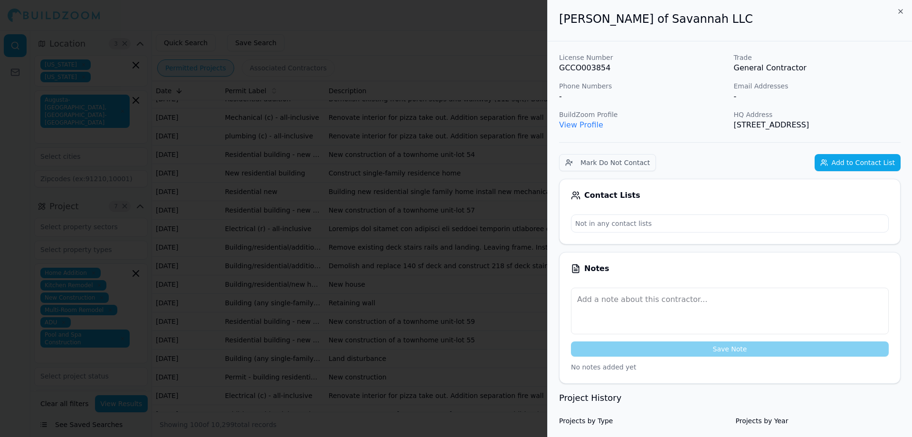
drag, startPoint x: 9, startPoint y: 135, endPoint x: 19, endPoint y: 95, distance: 41.1
click at [9, 133] on div at bounding box center [456, 218] width 912 height 437
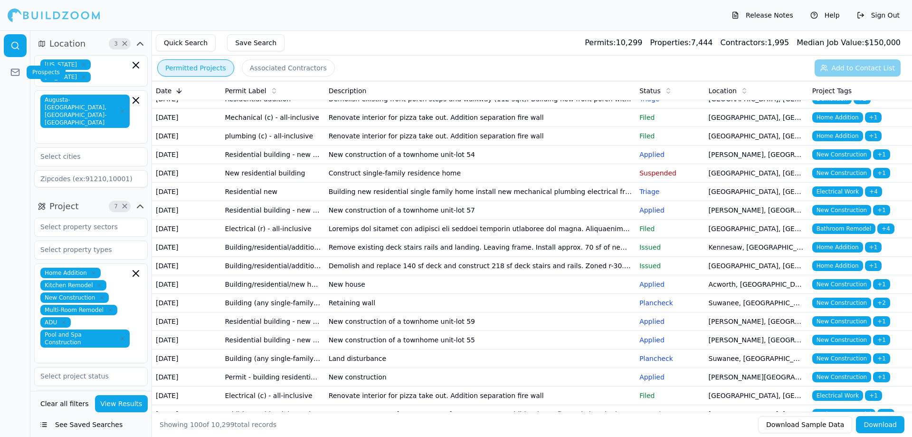
click at [18, 70] on icon at bounding box center [15, 72] width 10 height 10
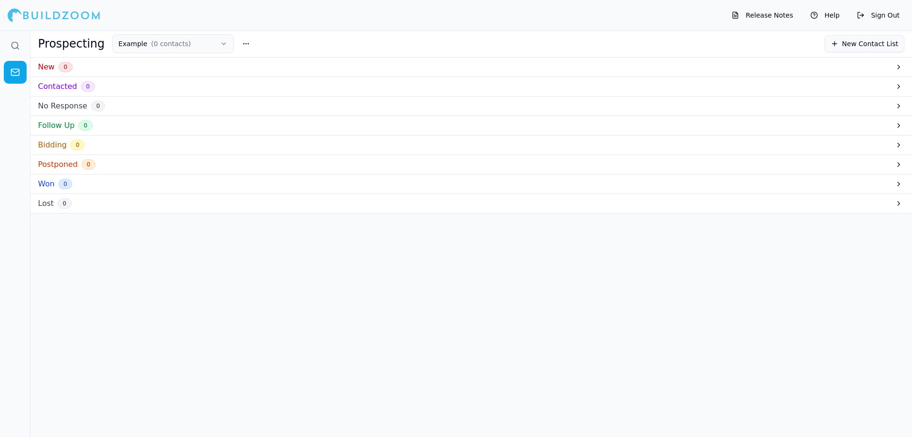
click at [48, 66] on h3 "New" at bounding box center [46, 66] width 17 height 11
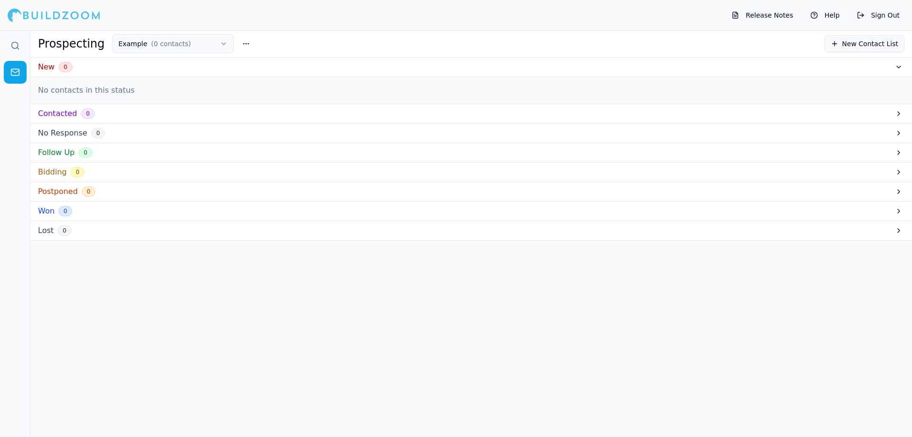
click at [46, 68] on h3 "New" at bounding box center [46, 66] width 17 height 11
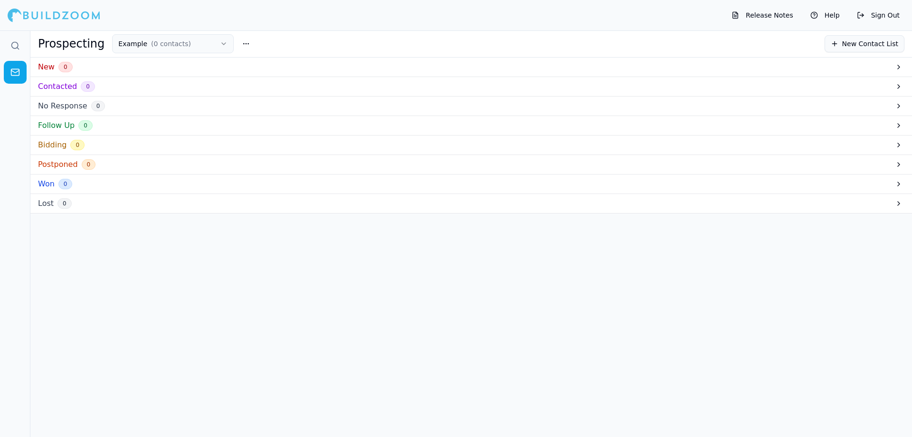
click at [863, 44] on button "New Contact List" at bounding box center [865, 43] width 80 height 17
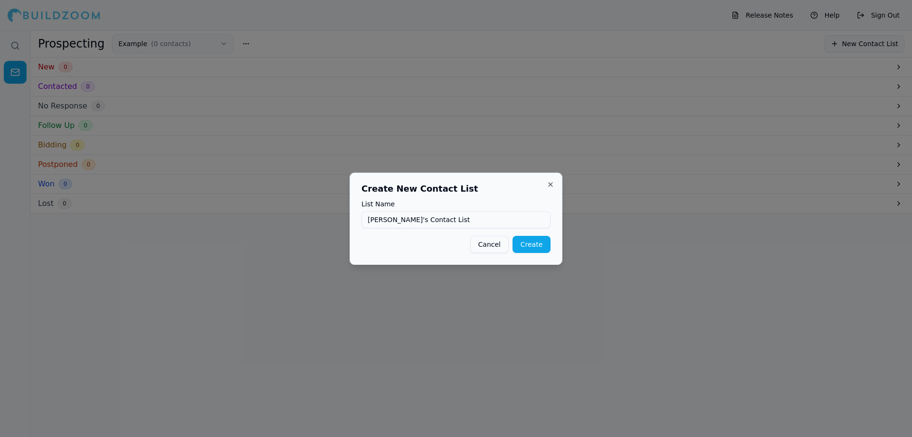
type input "[PERSON_NAME]'s Contact List"
click at [542, 241] on button "Create" at bounding box center [532, 244] width 38 height 17
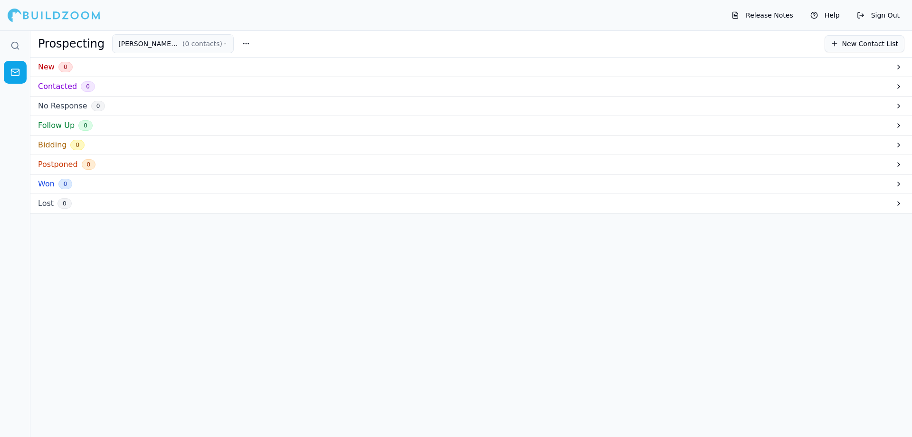
click at [867, 41] on button "New Contact List" at bounding box center [865, 43] width 80 height 17
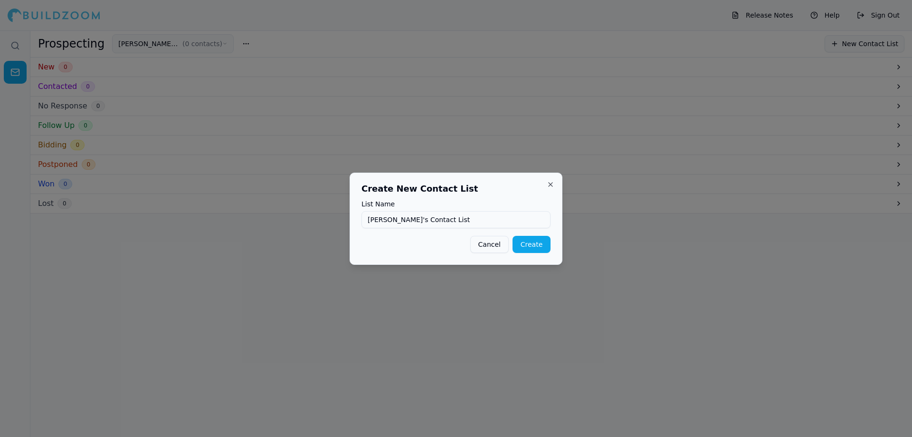
type input "[PERSON_NAME]'s Contact List"
click at [540, 240] on button "Create" at bounding box center [532, 244] width 38 height 17
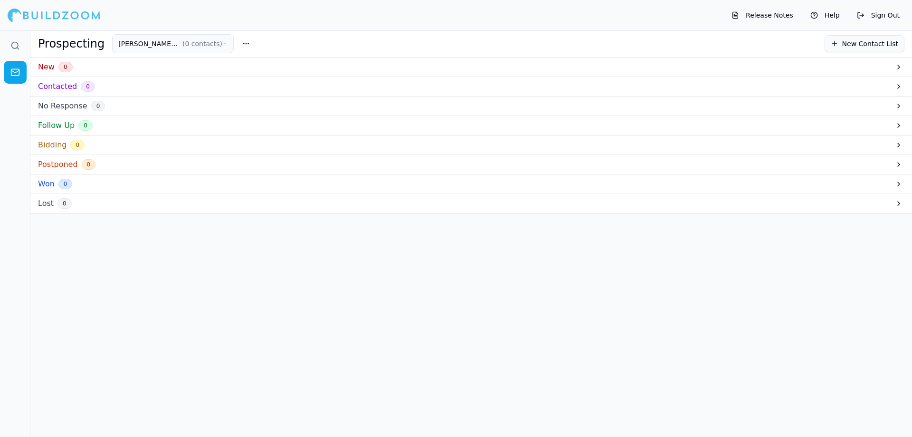
click at [863, 42] on button "New Contact List" at bounding box center [865, 43] width 80 height 17
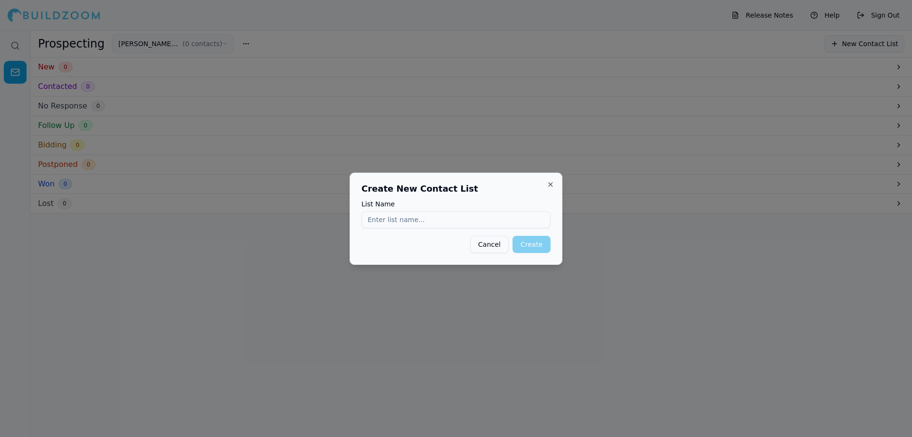
click at [469, 223] on input "List Name" at bounding box center [456, 219] width 189 height 17
type input "[PERSON_NAME]'s Contact List"
click at [528, 241] on button "Create" at bounding box center [532, 244] width 38 height 17
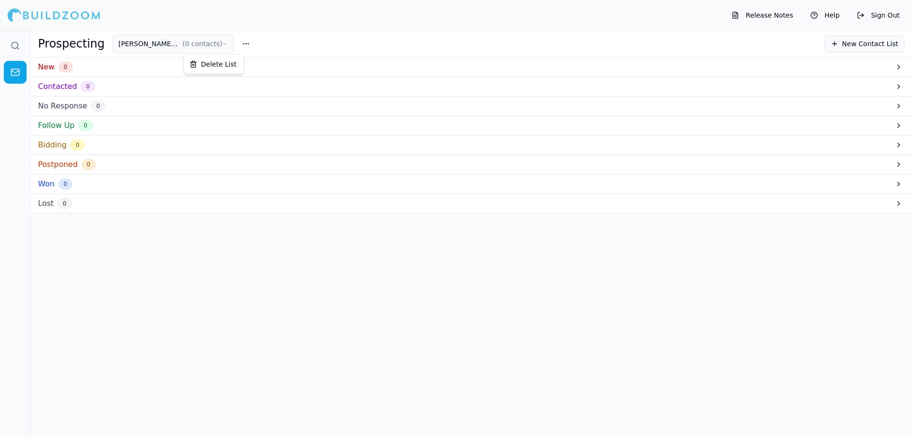
click at [238, 40] on button "button" at bounding box center [246, 43] width 17 height 17
click at [281, 46] on div "Prospecting [PERSON_NAME]'s Contact List ( 0 contacts ) New Contact List" at bounding box center [471, 43] width 866 height 19
click at [871, 45] on button "New Contact List" at bounding box center [865, 43] width 80 height 17
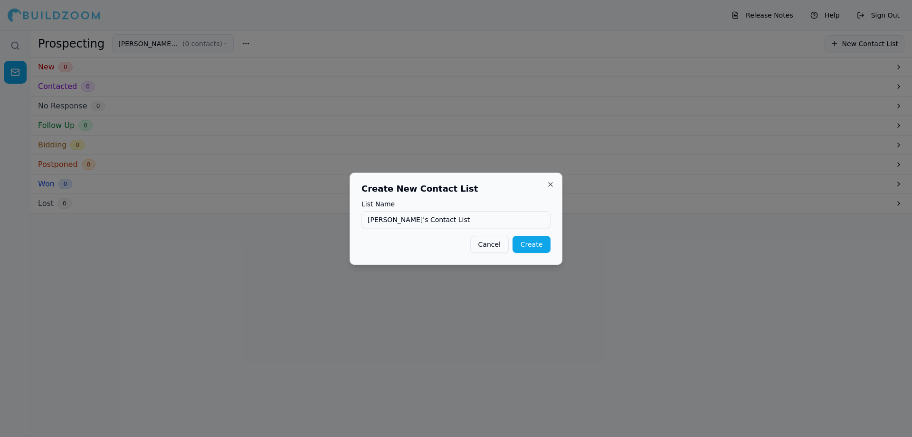
type input "[PERSON_NAME]'s Contact List"
click at [532, 246] on button "Create" at bounding box center [532, 244] width 38 height 17
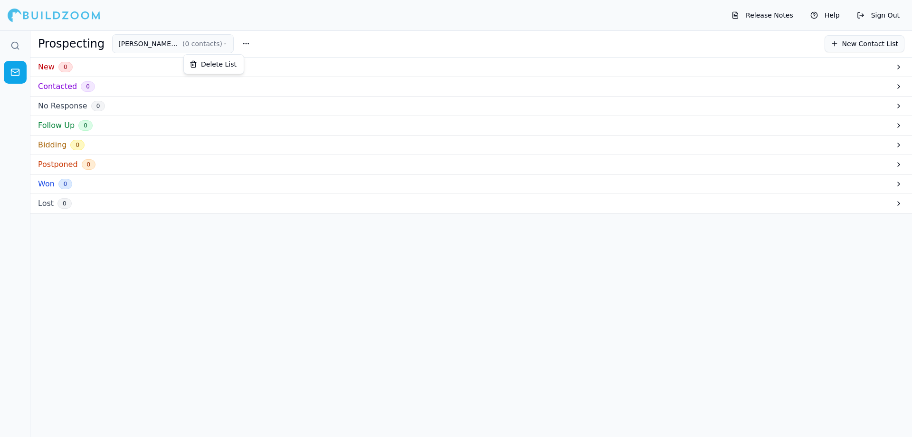
click at [241, 43] on button "button" at bounding box center [246, 43] width 17 height 17
click at [88, 43] on h1 "Prospecting" at bounding box center [71, 43] width 67 height 15
click at [13, 65] on link at bounding box center [15, 72] width 23 height 23
click at [888, 69] on div "New 0" at bounding box center [471, 66] width 882 height 19
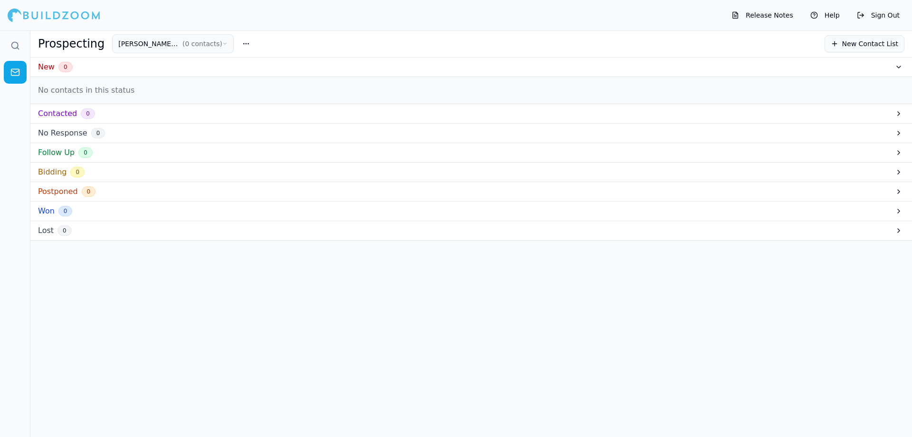
click at [888, 69] on div "New 0" at bounding box center [471, 66] width 882 height 19
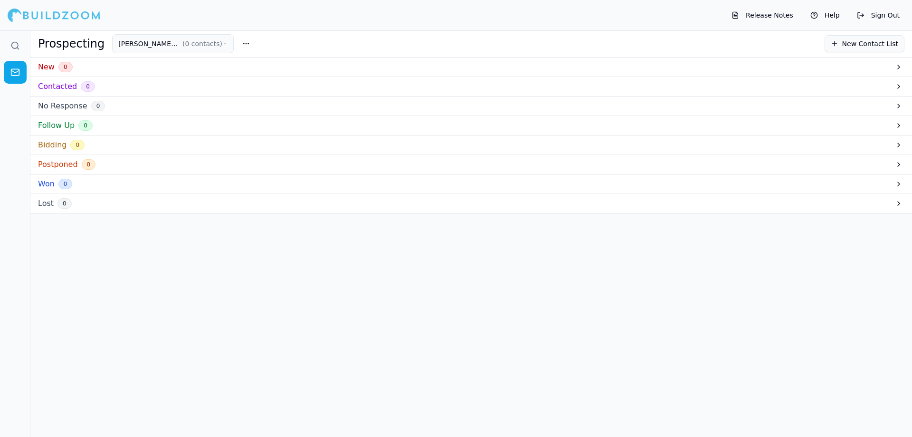
click at [891, 86] on div "Contacted 0" at bounding box center [471, 86] width 882 height 19
click at [874, 105] on div "No Response 0" at bounding box center [471, 105] width 882 height 19
click at [873, 105] on div "No Response 0" at bounding box center [471, 105] width 882 height 19
drag, startPoint x: 387, startPoint y: 269, endPoint x: 364, endPoint y: 177, distance: 95.4
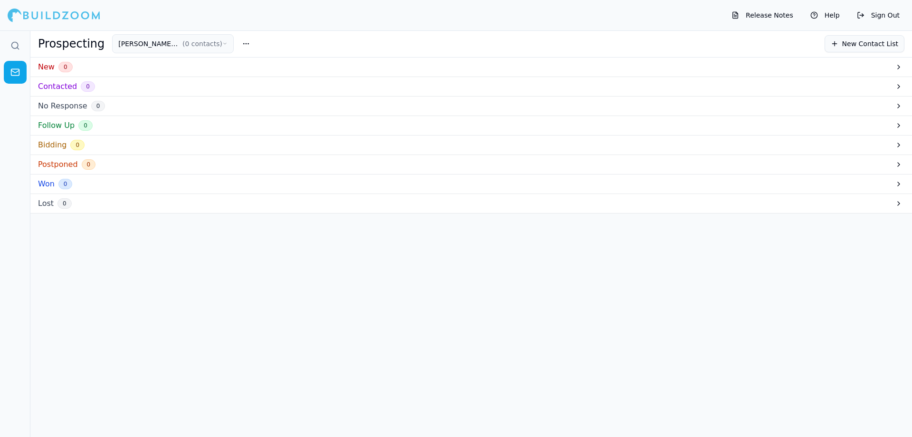
click at [387, 268] on div "New 0 Contacted 0 No Response 0 Follow Up 0 Bidding 0 Postponed 0 Won 0 Lost 0" at bounding box center [471, 261] width 882 height 409
click at [188, 45] on button "[PERSON_NAME]'s Contact List ( 0 contacts )" at bounding box center [173, 43] width 122 height 19
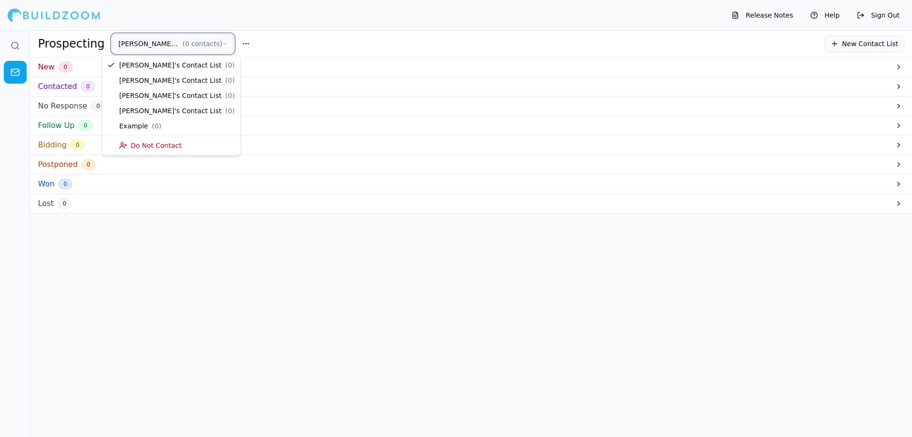
click at [222, 41] on icon "button" at bounding box center [224, 44] width 5 height 8
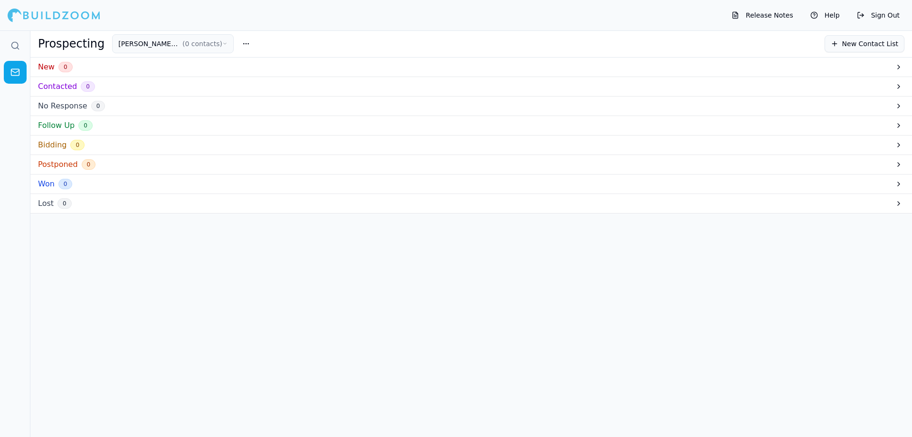
click at [215, 41] on html "Release Notes Help Sign Out Prospecting [PERSON_NAME]'s Contact List ( 0 contac…" at bounding box center [456, 218] width 912 height 437
click at [218, 45] on button "[PERSON_NAME]'s Contact List ( 0 contacts )" at bounding box center [173, 43] width 122 height 19
click at [45, 68] on h3 "New" at bounding box center [46, 66] width 17 height 11
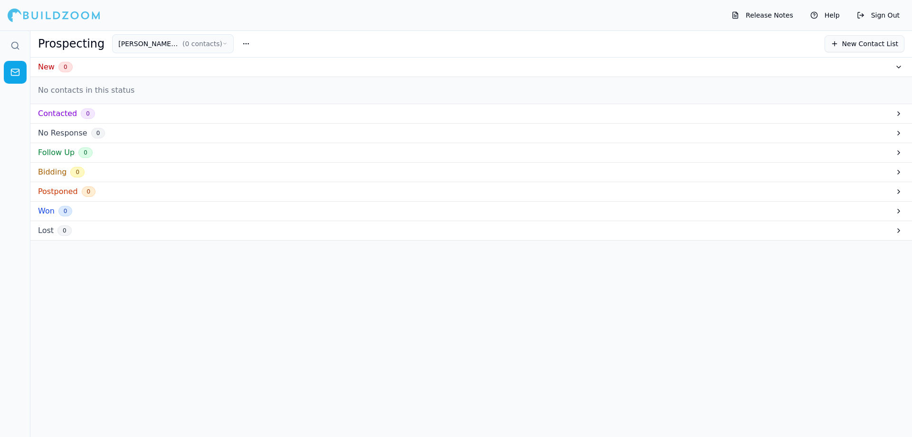
click at [50, 64] on h3 "New" at bounding box center [46, 66] width 17 height 11
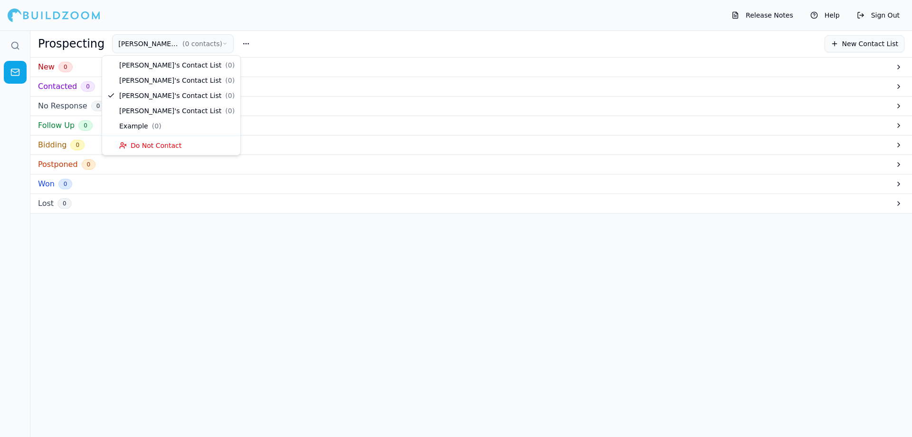
click at [222, 45] on icon "button" at bounding box center [224, 44] width 5 height 8
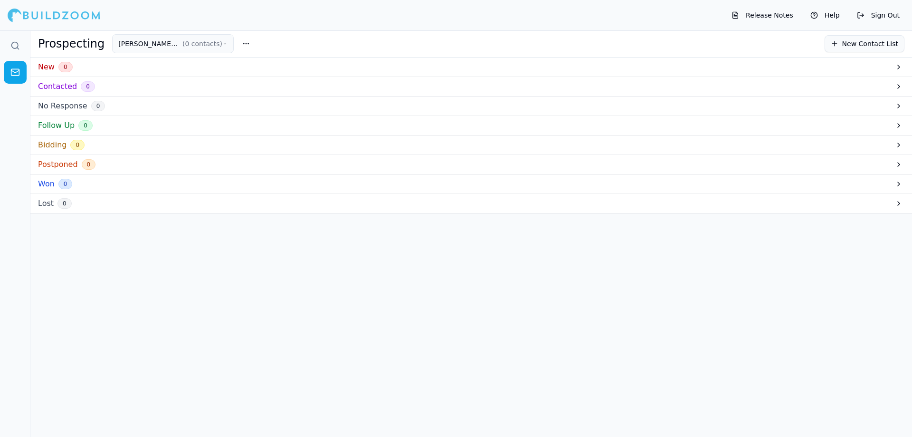
click at [222, 45] on icon "button" at bounding box center [224, 44] width 5 height 8
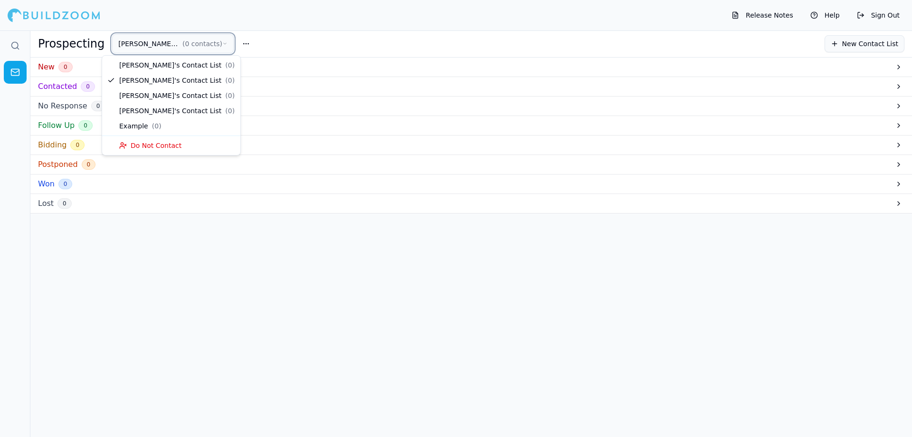
click at [669, 270] on div "New 0 Contacted 0 No Response 0 Follow Up 0 Bidding 0 Postponed 0 Won 0 Lost 0" at bounding box center [471, 261] width 882 height 409
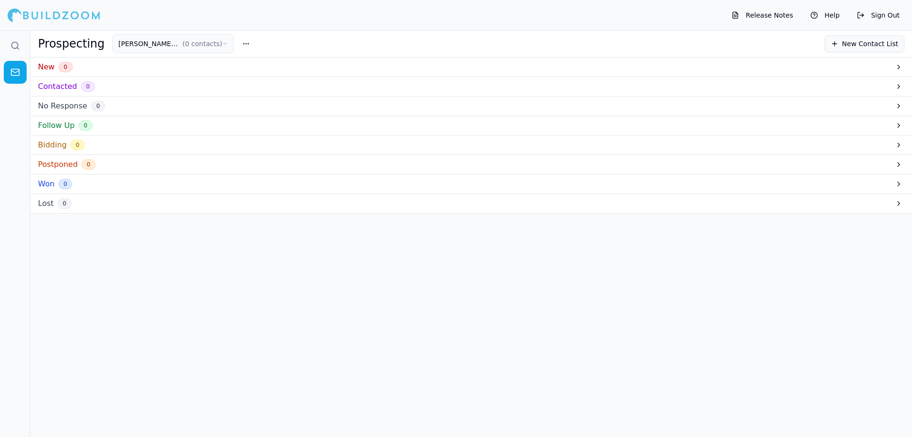
click at [28, 19] on div at bounding box center [54, 15] width 93 height 19
click at [13, 41] on icon at bounding box center [15, 46] width 10 height 10
